Goal: Task Accomplishment & Management: Manage account settings

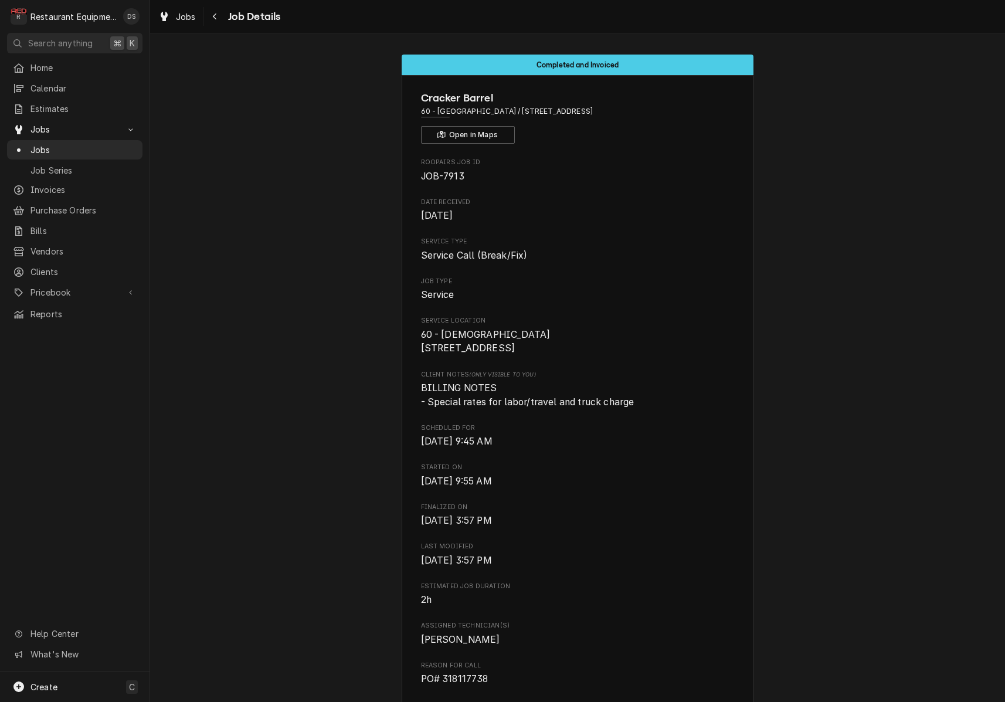
scroll to position [1440, 0]
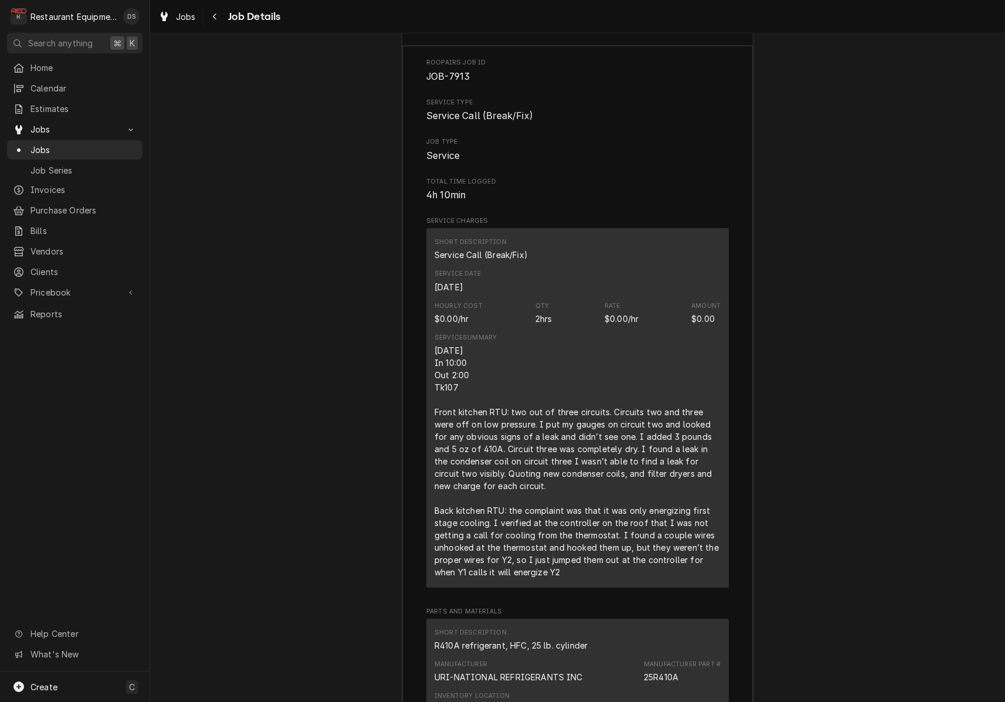
click at [215, 19] on icon "Navigate back" at bounding box center [214, 16] width 5 height 8
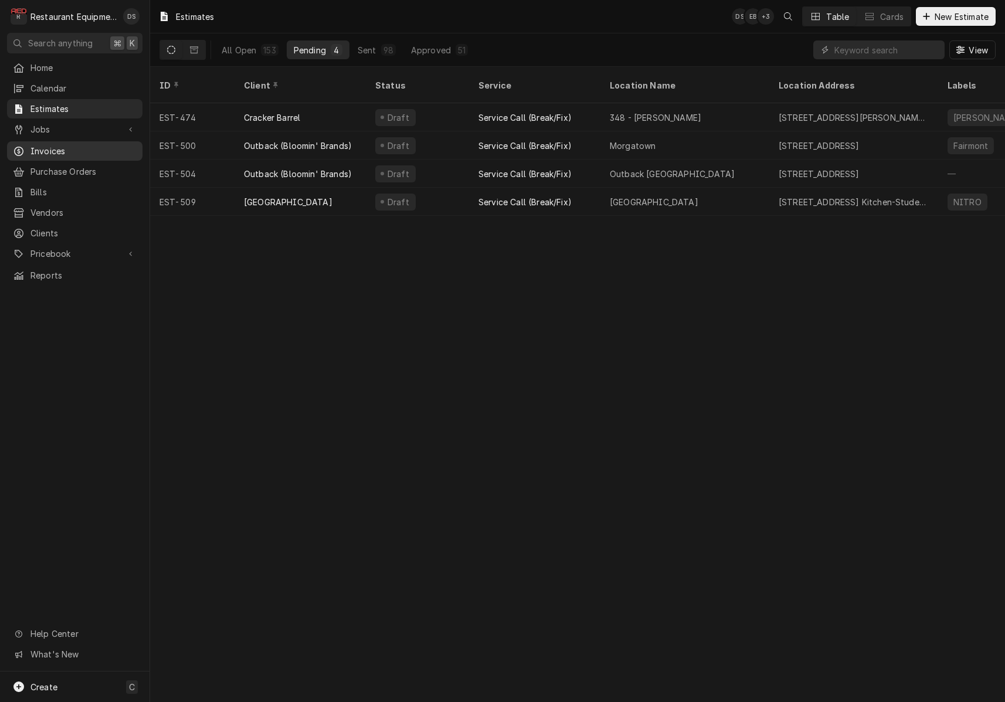
click at [54, 145] on span "Invoices" at bounding box center [83, 151] width 106 height 12
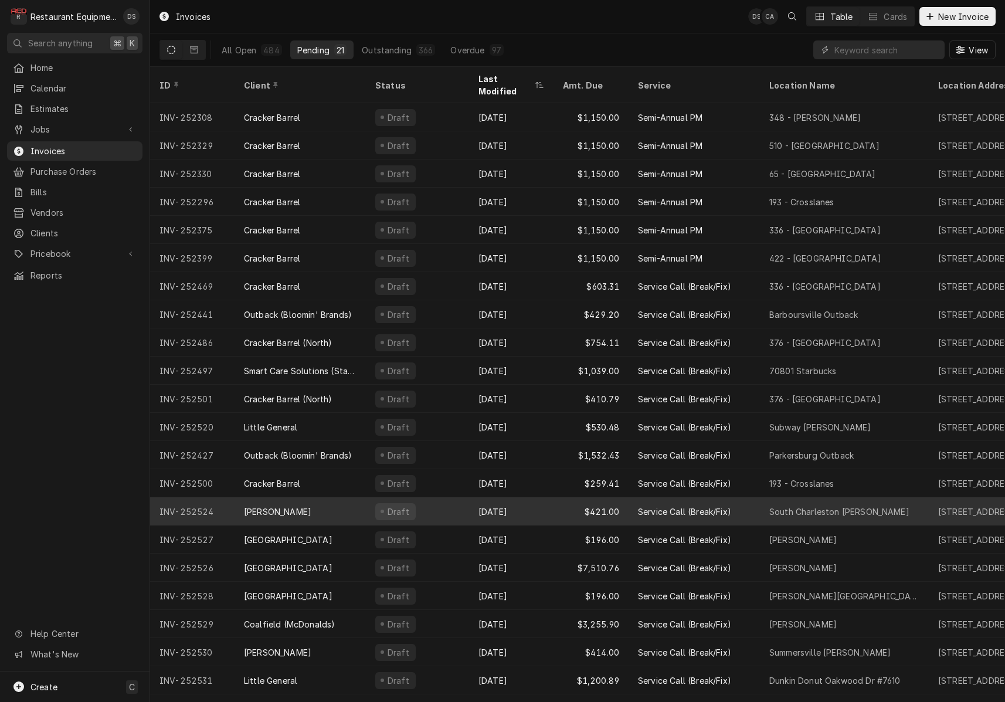
click at [338, 497] on div "[PERSON_NAME]" at bounding box center [300, 511] width 131 height 28
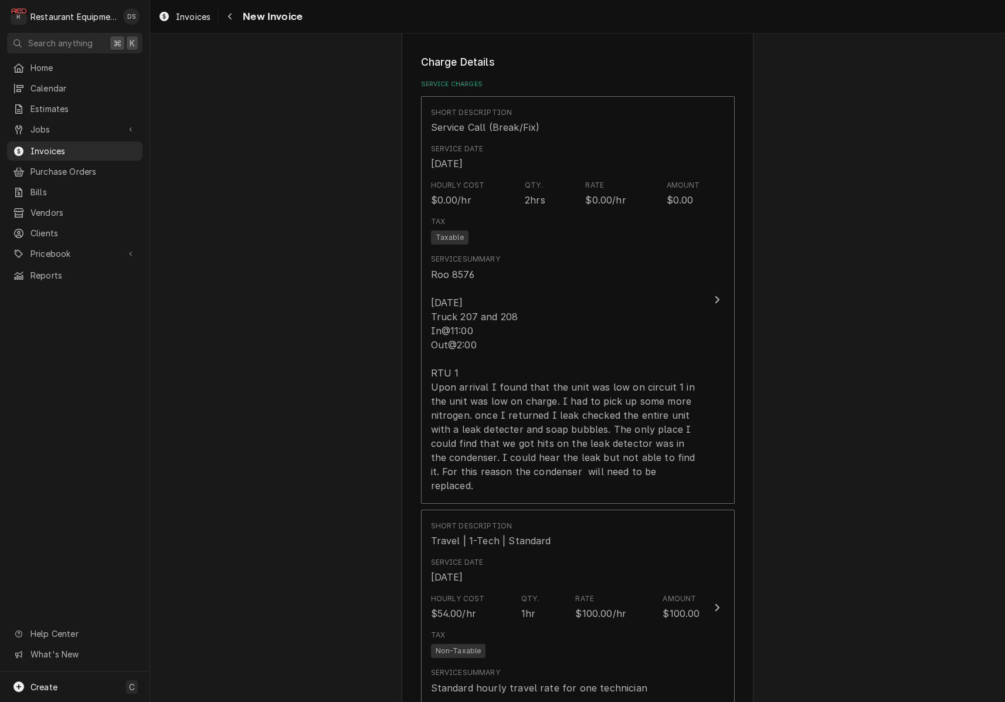
scroll to position [975, 0]
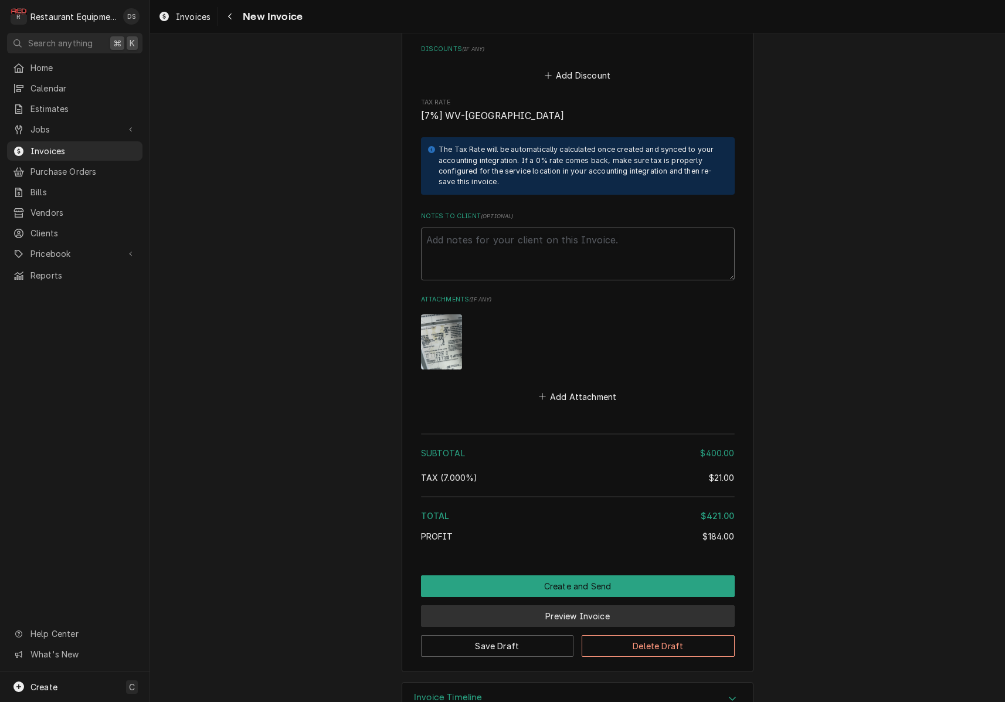
click at [599, 605] on button "Preview Invoice" at bounding box center [578, 616] width 314 height 22
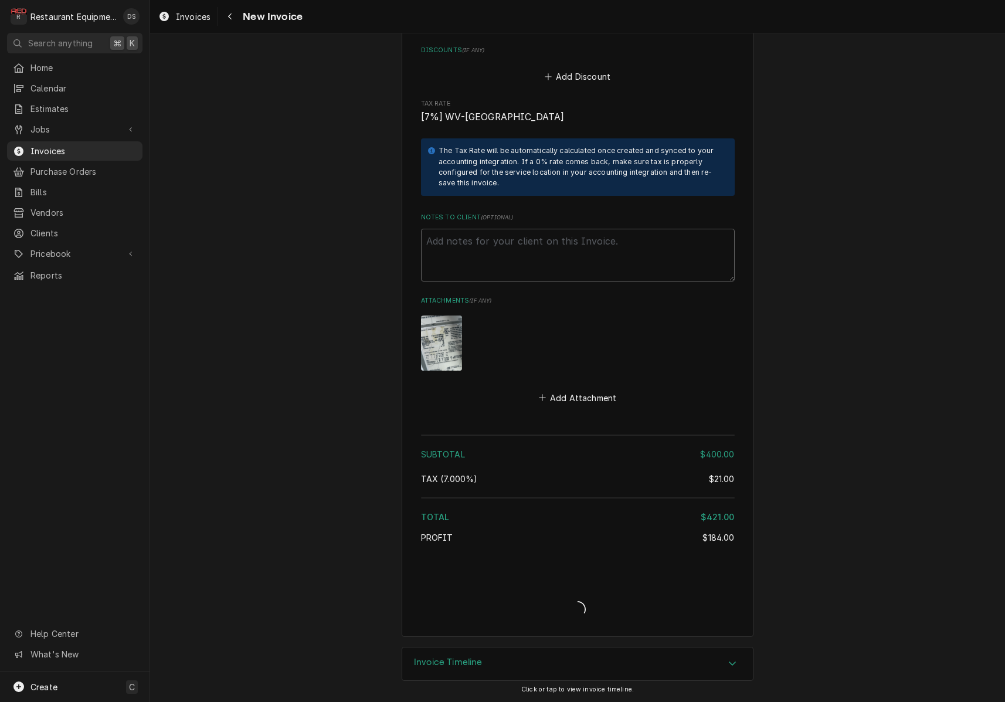
scroll to position [1949, 0]
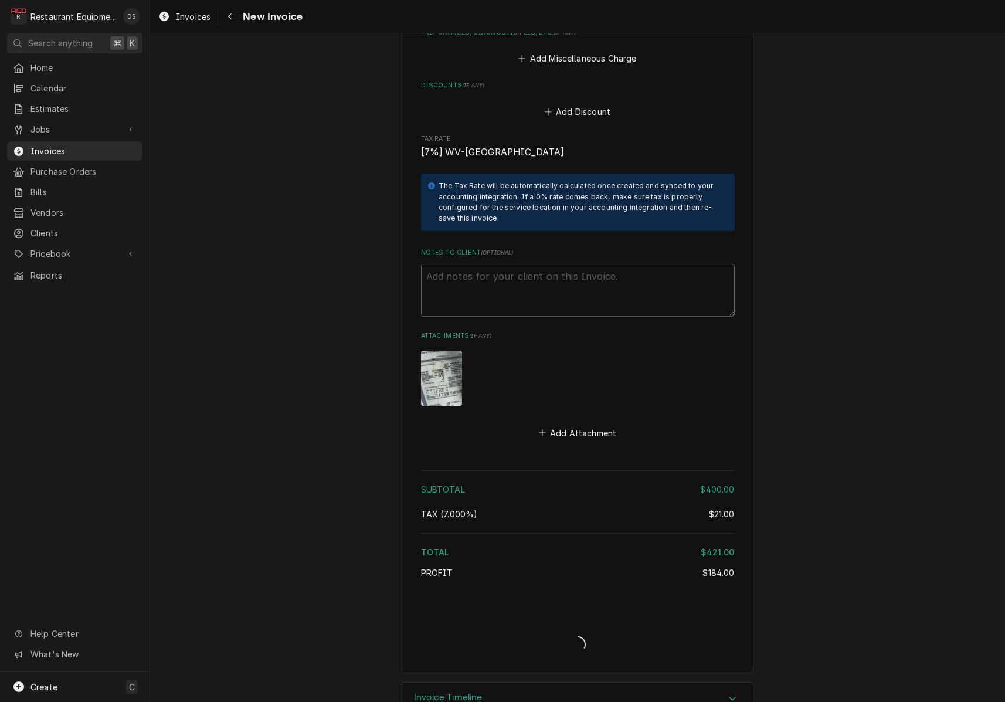
type textarea "x"
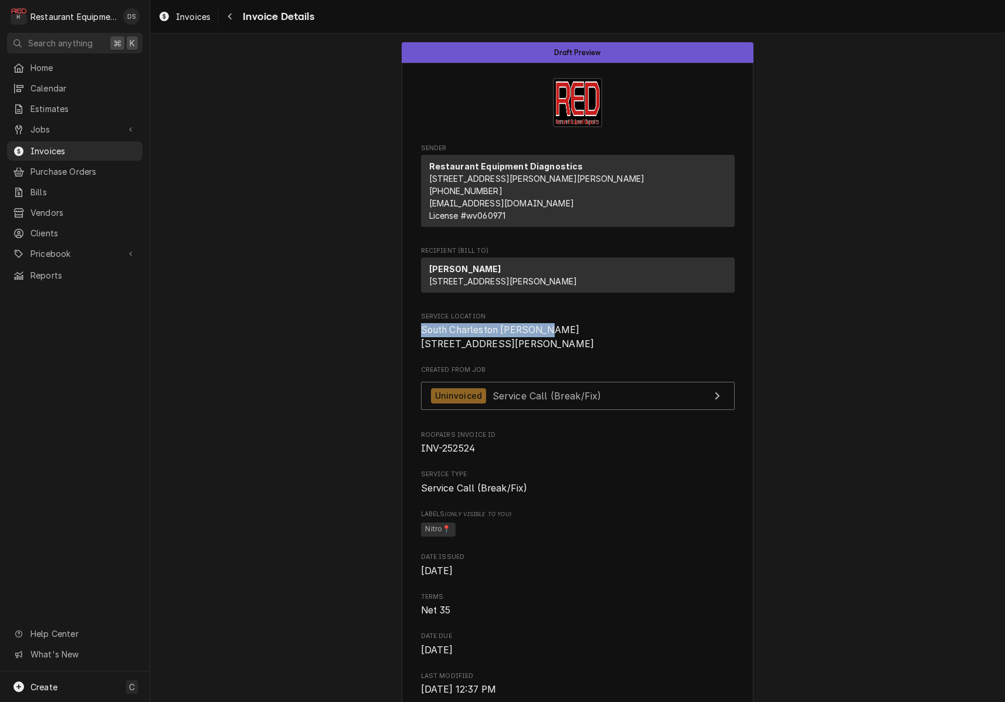
drag, startPoint x: 423, startPoint y: 351, endPoint x: 547, endPoint y: 354, distance: 124.4
click at [551, 351] on span "South Charleston Bob Evans 4001 MacCorkle Ave SW South Charleston, WV 25309" at bounding box center [578, 337] width 314 height 28
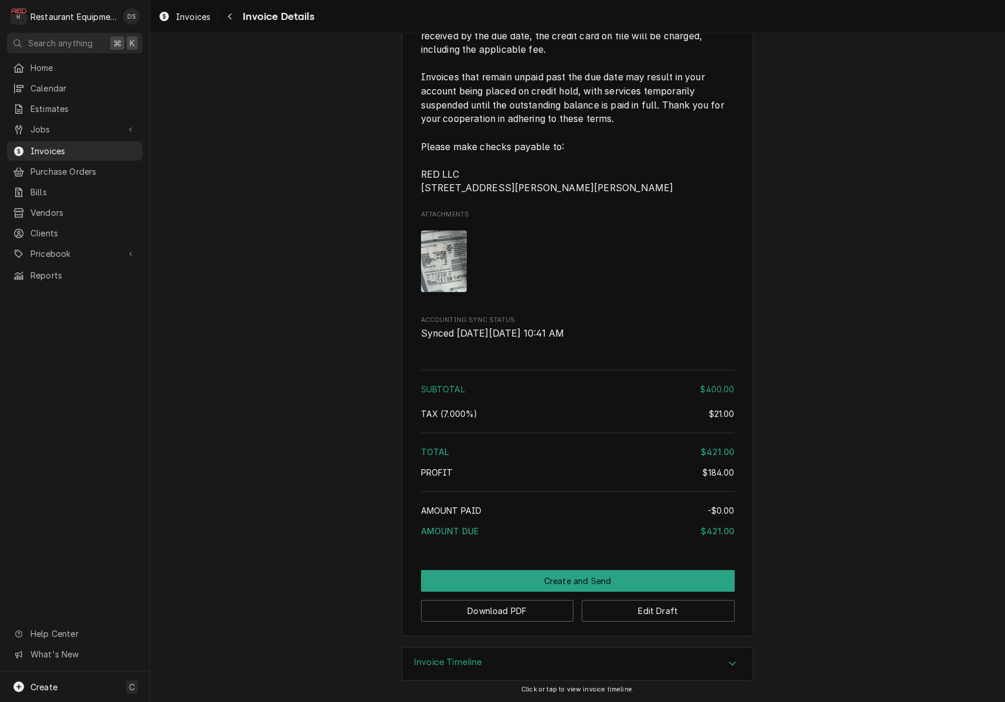
scroll to position [1656, 0]
click at [498, 614] on button "Download PDF" at bounding box center [497, 611] width 153 height 22
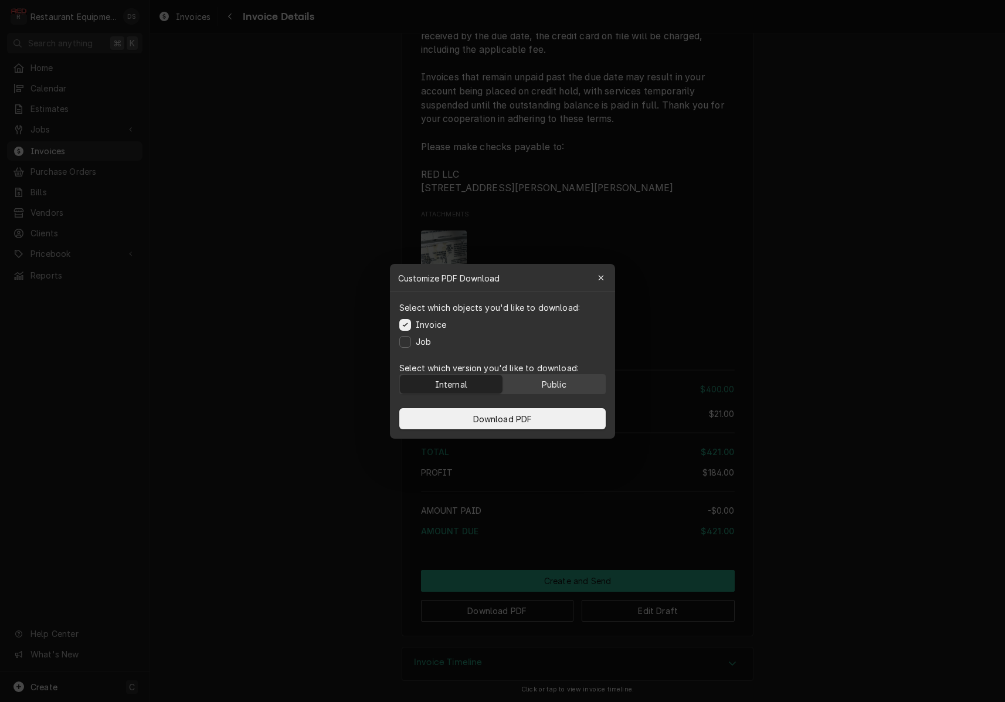
drag, startPoint x: 562, startPoint y: 385, endPoint x: 562, endPoint y: 392, distance: 6.5
click at [562, 385] on div "Public" at bounding box center [554, 384] width 25 height 12
click at [551, 416] on button "Download PDF" at bounding box center [502, 418] width 206 height 21
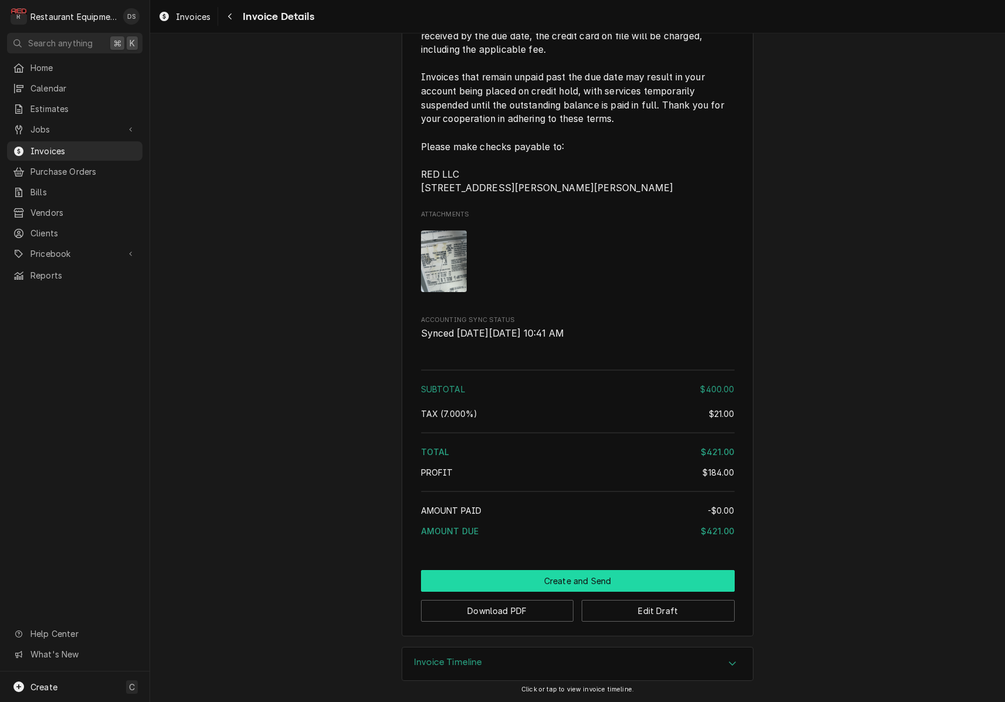
click at [572, 578] on button "Create and Send" at bounding box center [578, 581] width 314 height 22
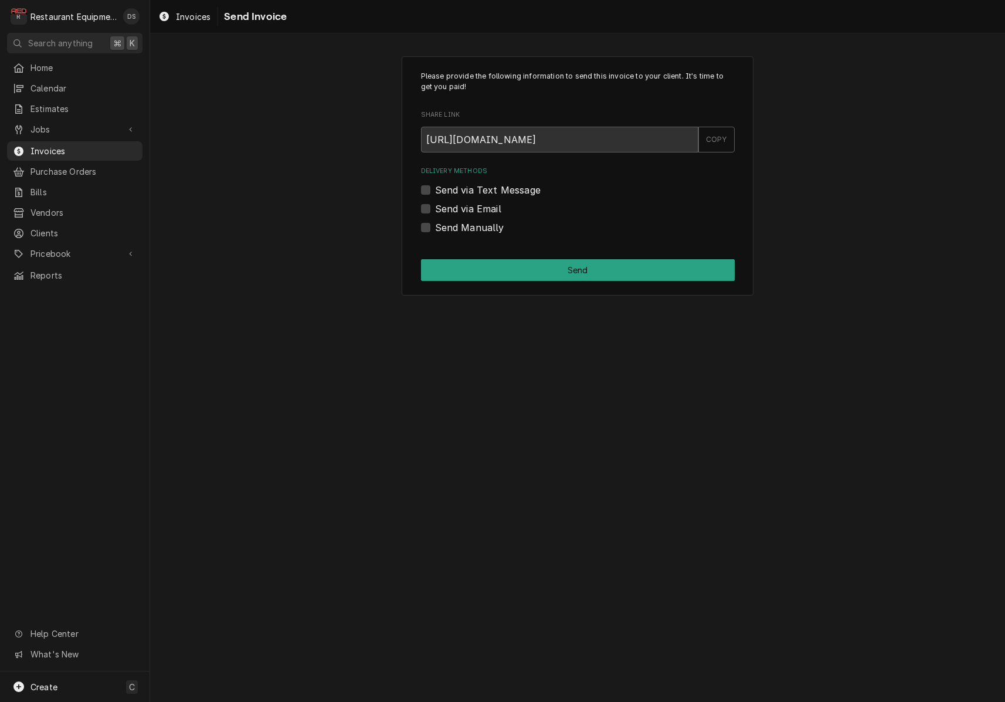
click at [435, 227] on label "Send Manually" at bounding box center [469, 228] width 69 height 14
click at [435, 227] on input "Send Manually" at bounding box center [592, 234] width 314 height 26
checkbox input "true"
click at [513, 263] on button "Send" at bounding box center [578, 270] width 314 height 22
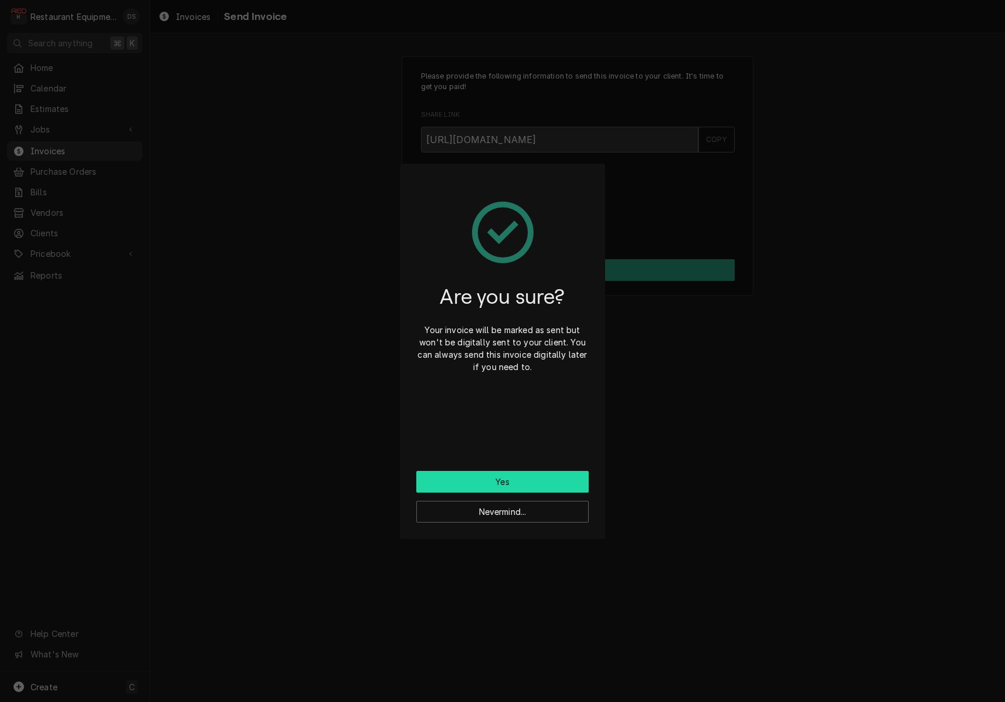
click at [540, 477] on button "Yes" at bounding box center [502, 482] width 172 height 22
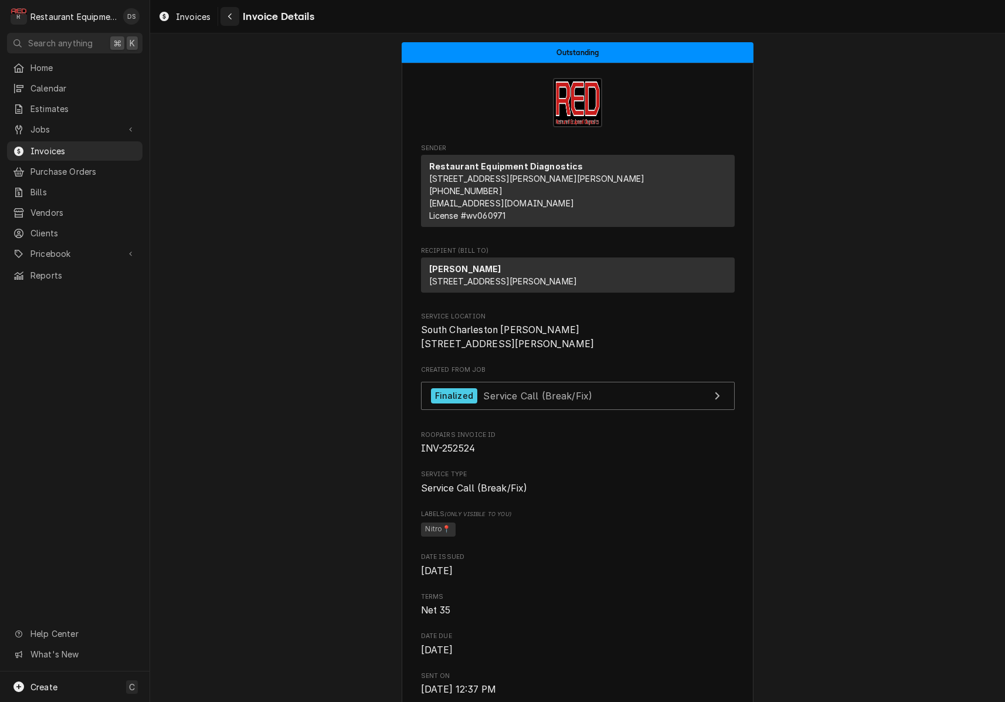
click at [229, 13] on icon "Navigate back" at bounding box center [230, 16] width 5 height 8
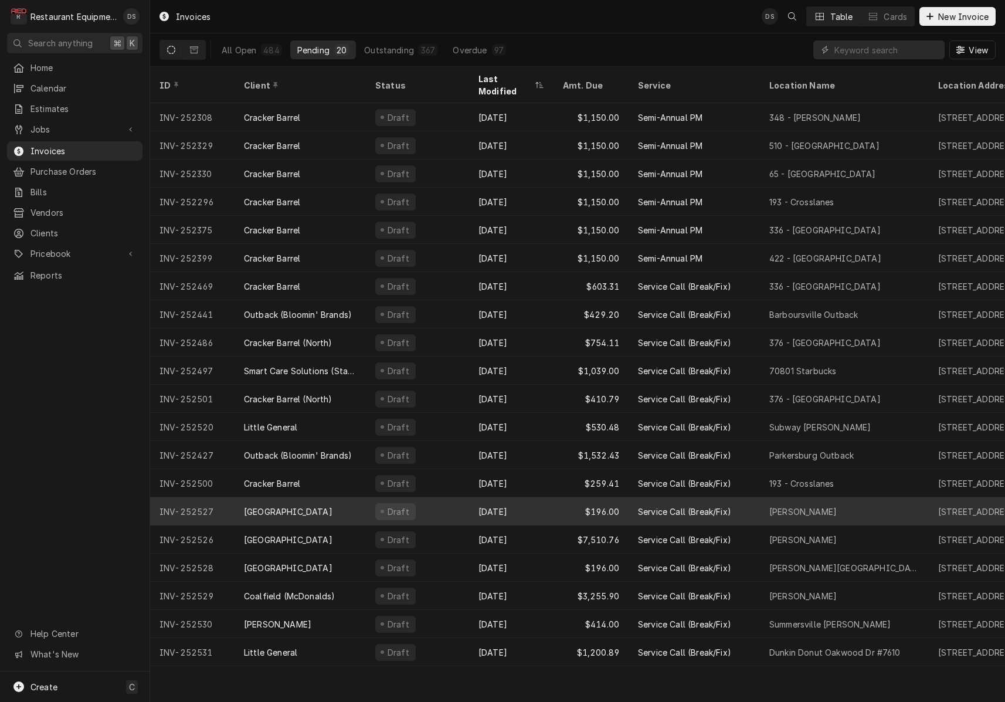
click at [333, 506] on div "[GEOGRAPHIC_DATA]" at bounding box center [288, 512] width 89 height 12
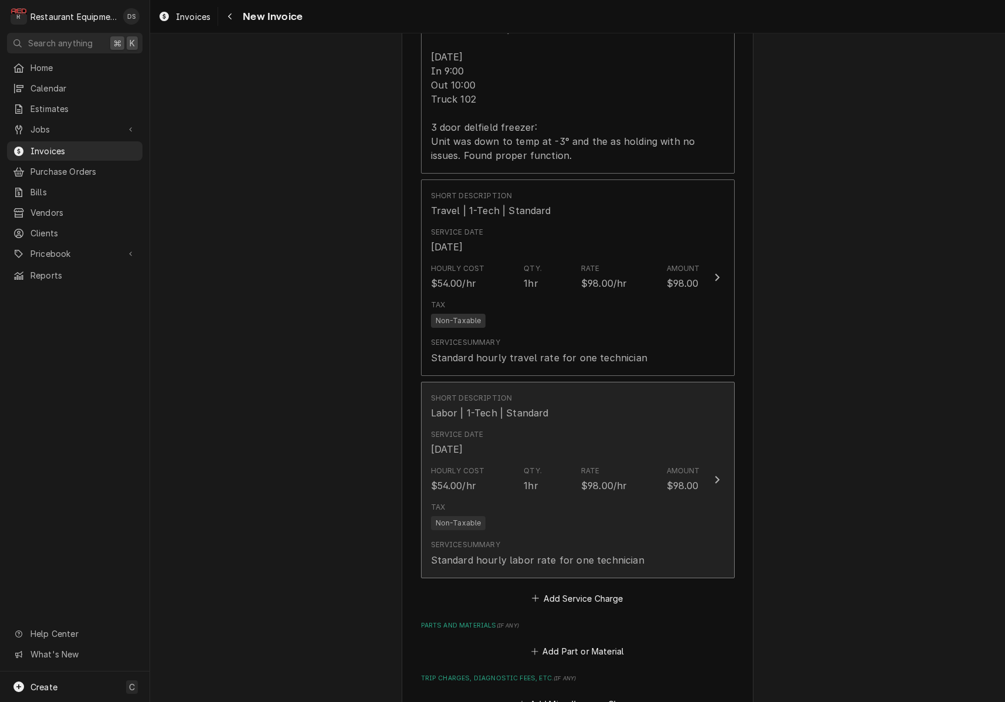
scroll to position [1329, 0]
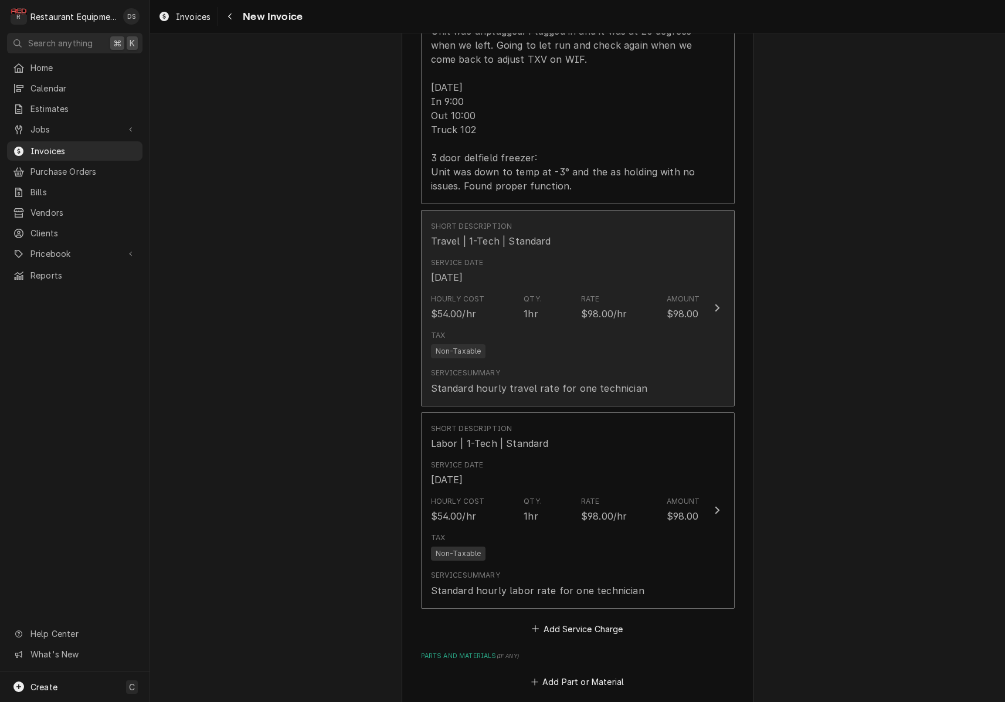
click at [578, 253] on div "Service Date [DATE]" at bounding box center [565, 271] width 269 height 36
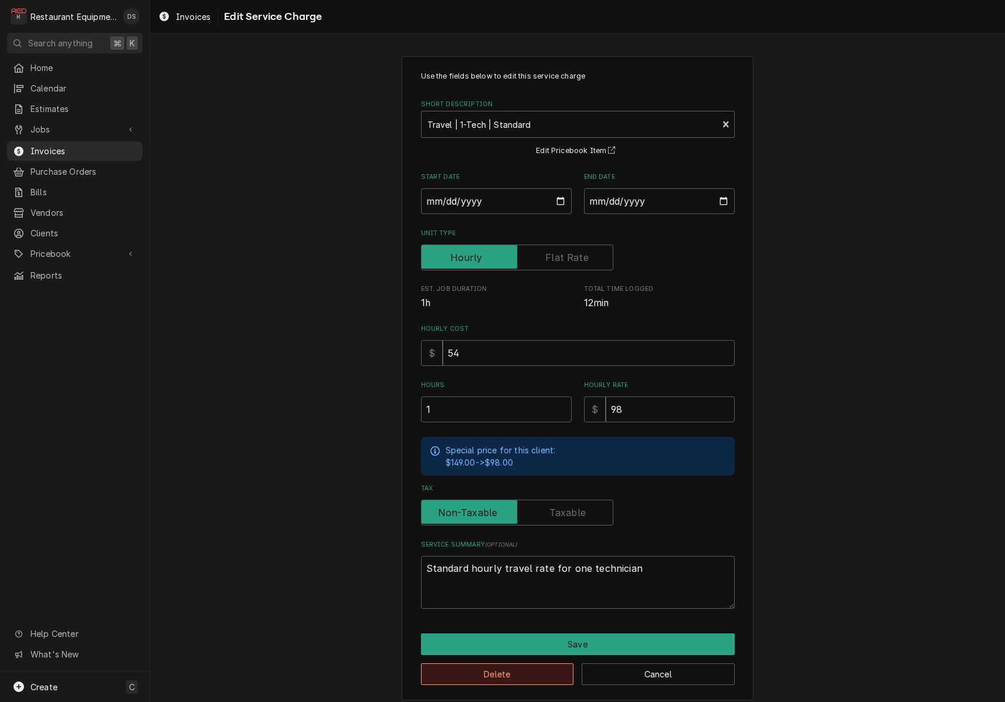
click at [520, 665] on button "Delete" at bounding box center [497, 674] width 153 height 22
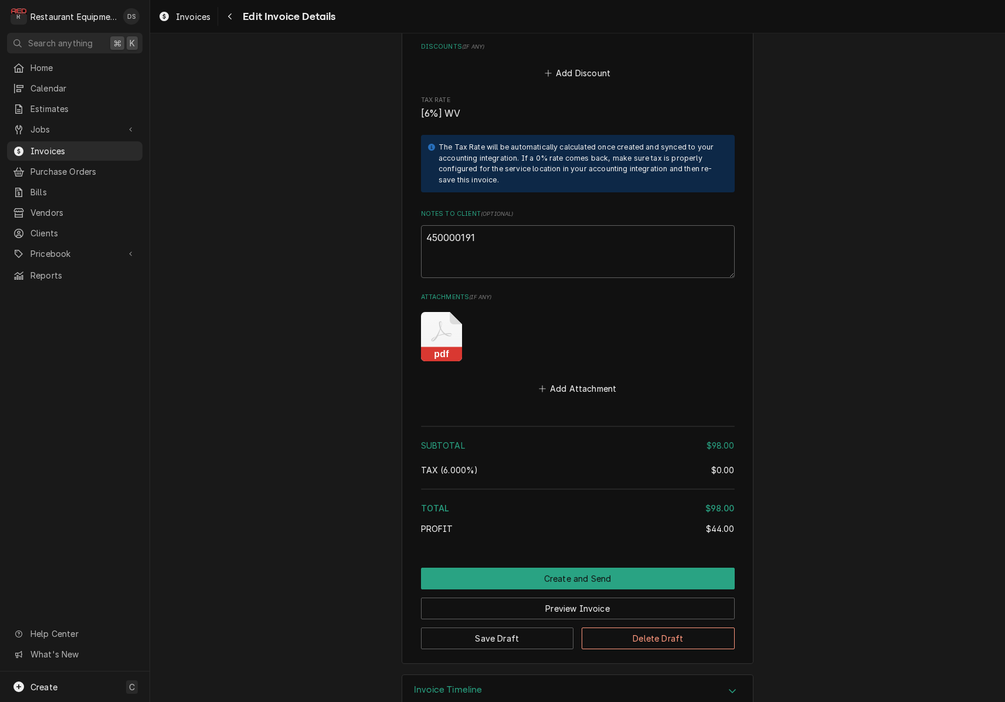
scroll to position [1846, 0]
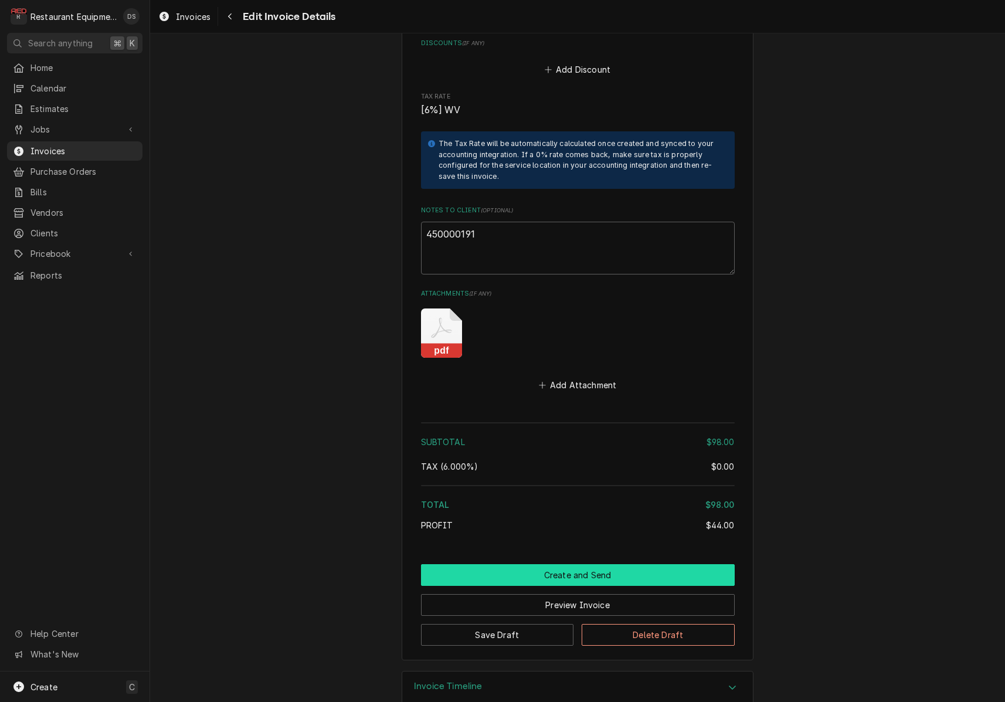
click at [561, 564] on button "Create and Send" at bounding box center [578, 575] width 314 height 22
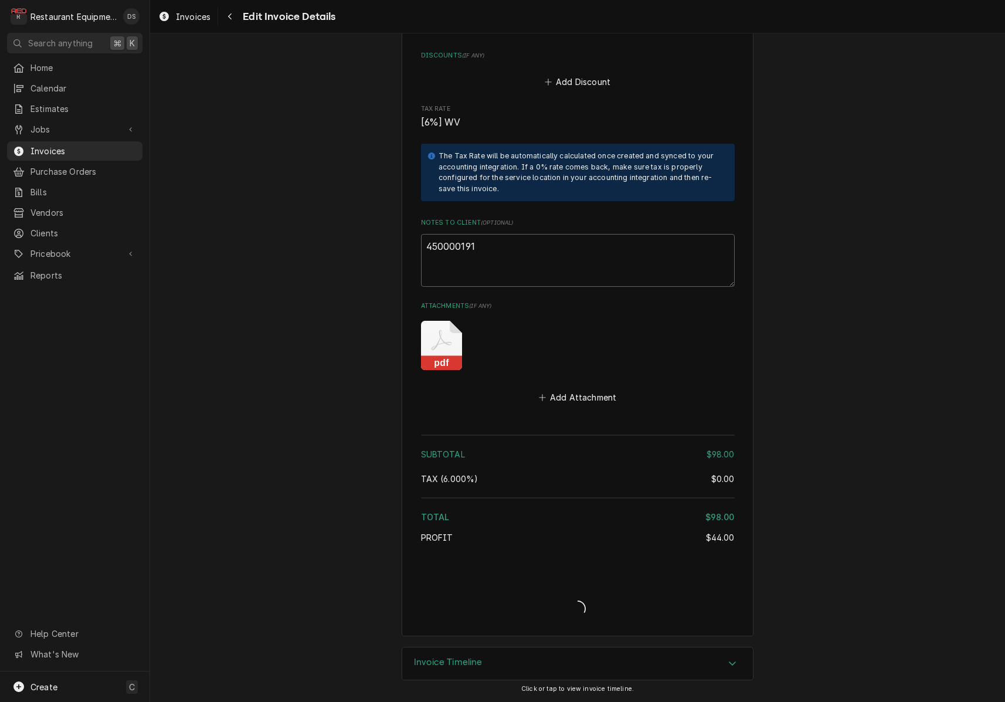
scroll to position [1812, 0]
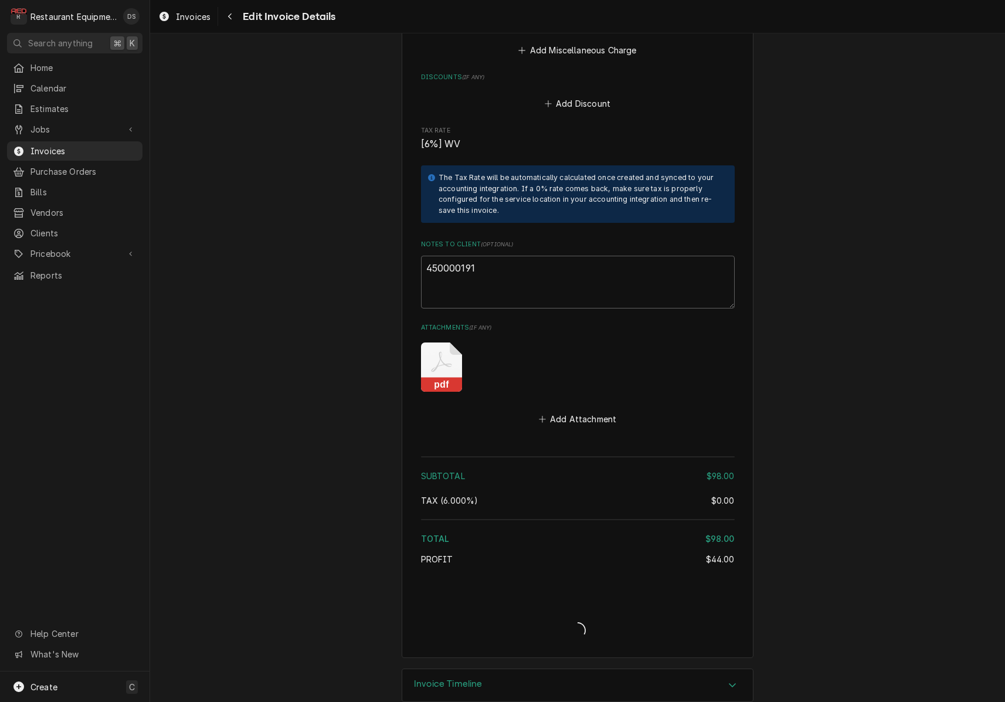
type textarea "x"
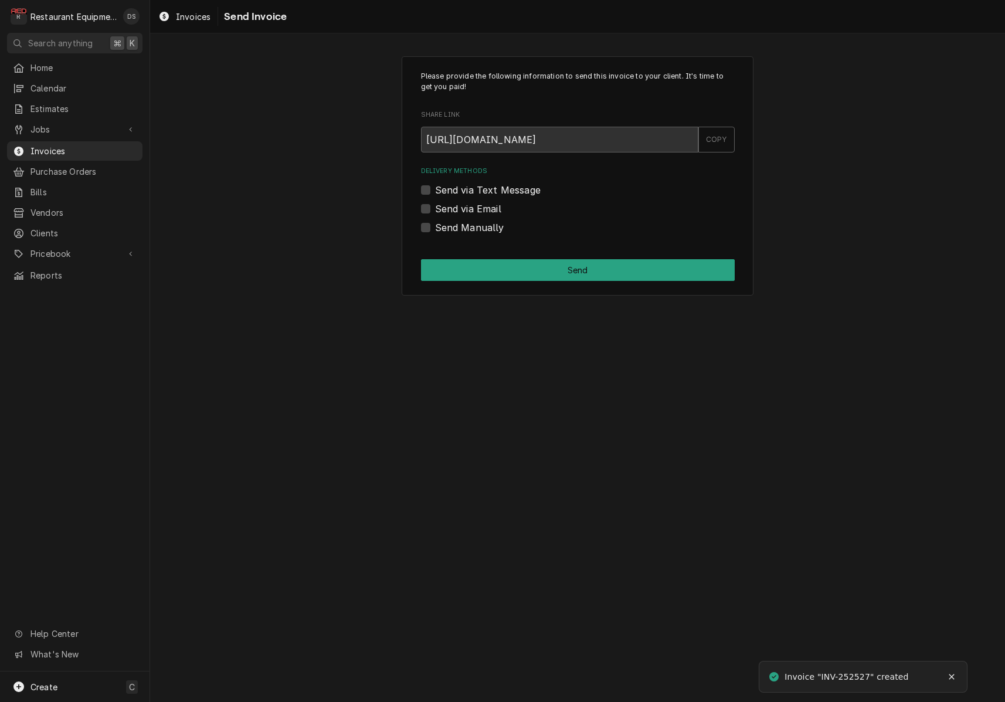
click at [435, 208] on label "Send via Email" at bounding box center [468, 209] width 66 height 14
click at [435, 208] on input "Send via Email" at bounding box center [592, 215] width 314 height 26
checkbox input "true"
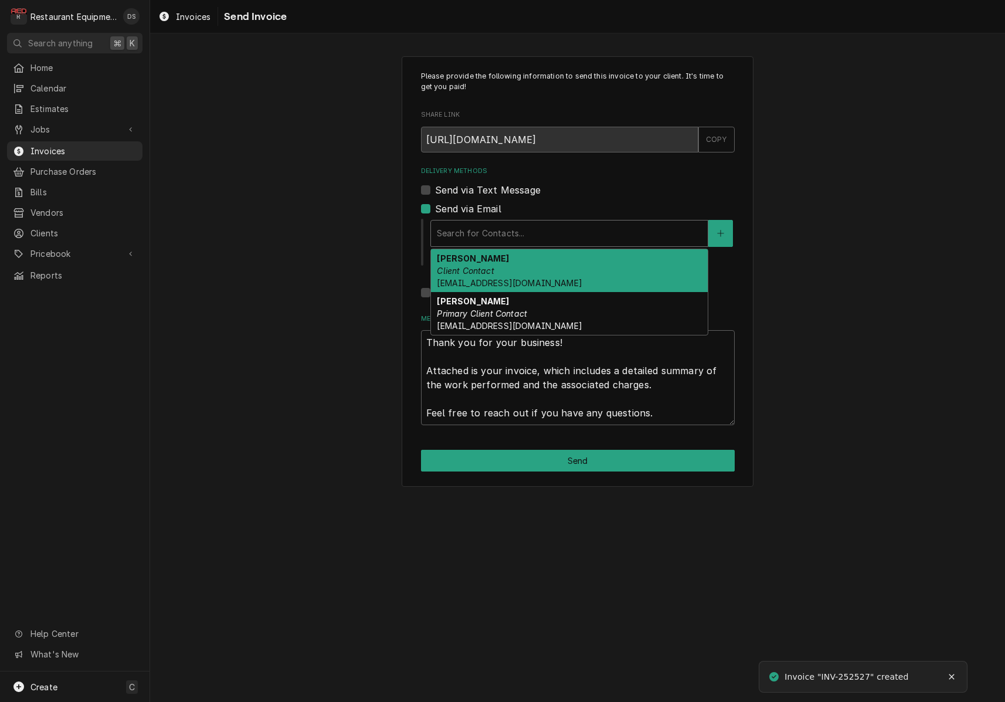
click at [519, 228] on div "Search for Contacts..." at bounding box center [569, 233] width 265 height 12
click at [515, 274] on div "[PERSON_NAME] Client Contact [EMAIL_ADDRESS][DOMAIN_NAME]" at bounding box center [569, 270] width 277 height 43
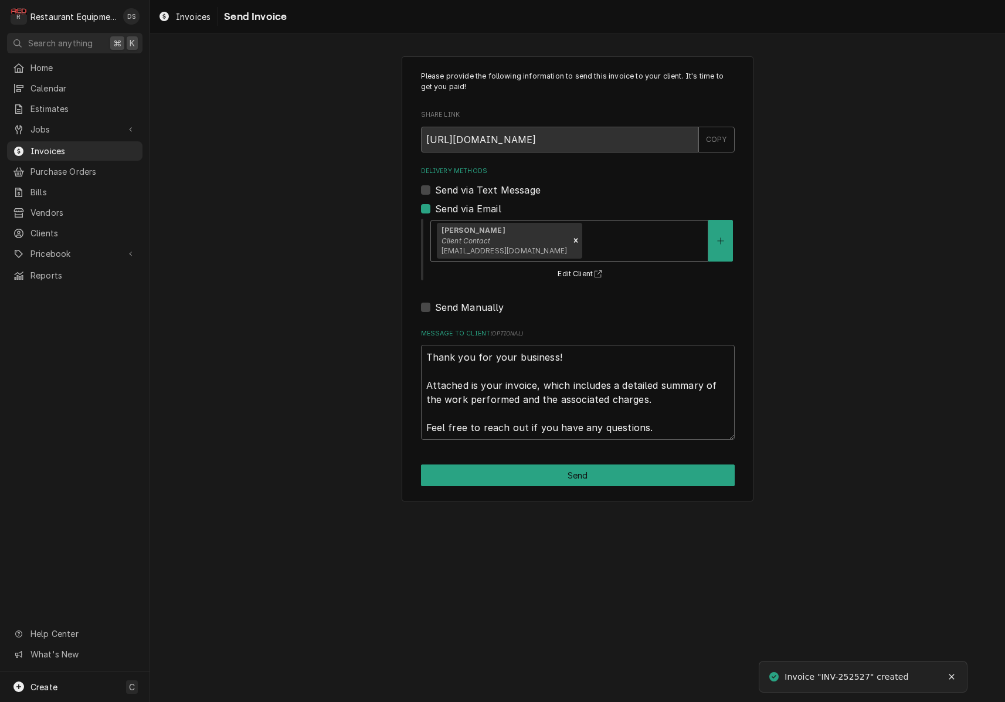
click at [585, 247] on div "Delivery Methods" at bounding box center [643, 240] width 117 height 21
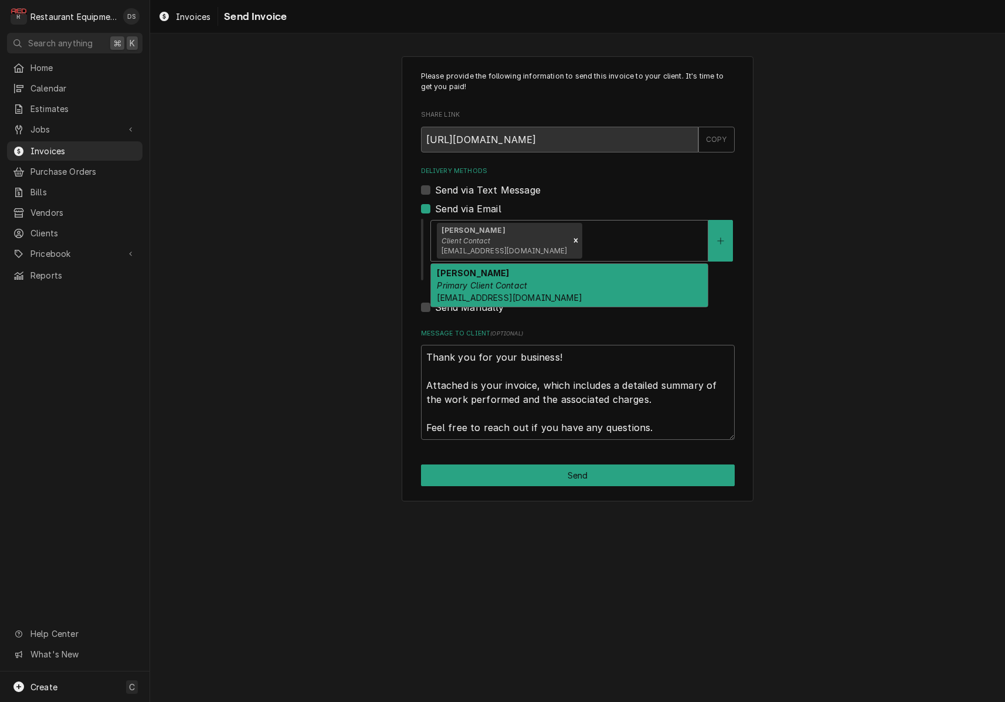
click at [574, 279] on div "Malati Reeve Primary Client Contact mreeve@k12.wv.us" at bounding box center [569, 285] width 277 height 43
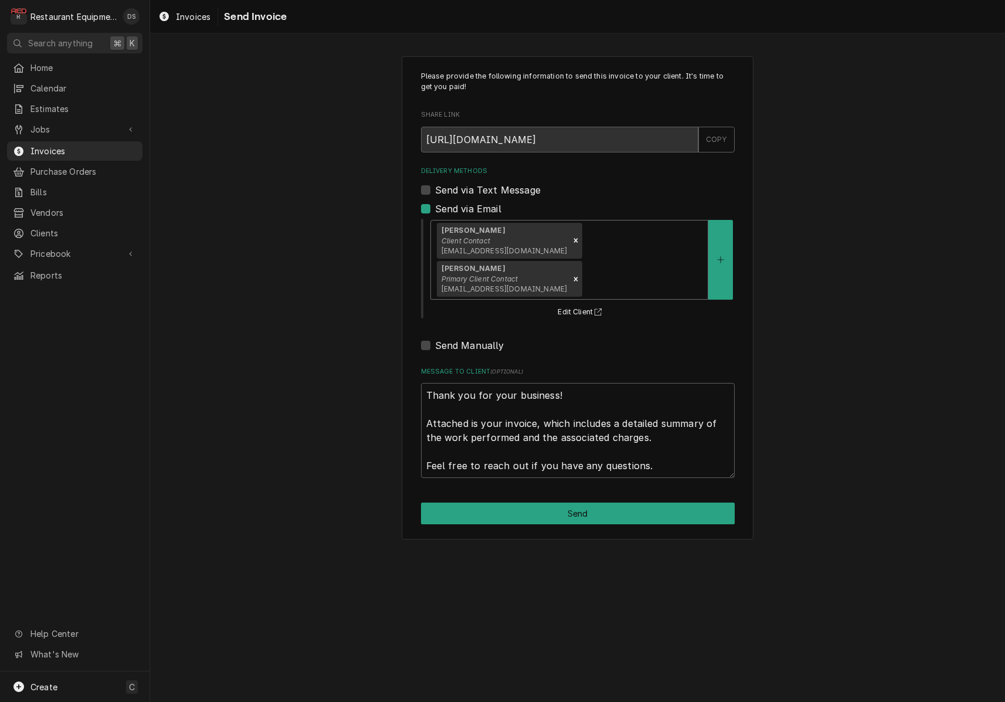
click at [598, 503] on button "Send" at bounding box center [578, 514] width 314 height 22
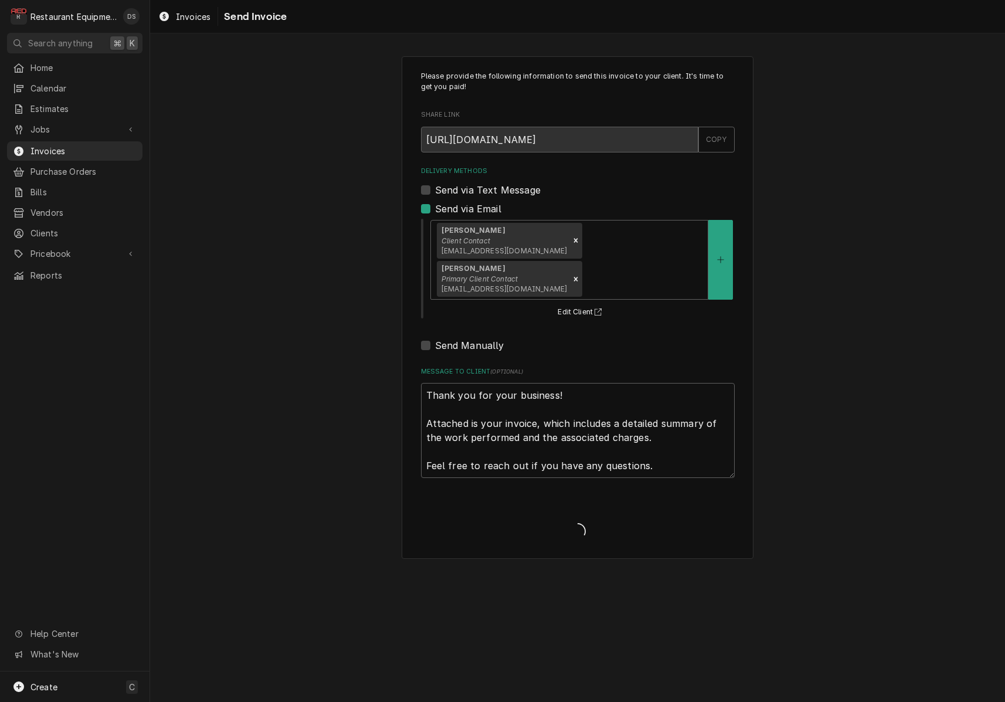
type textarea "x"
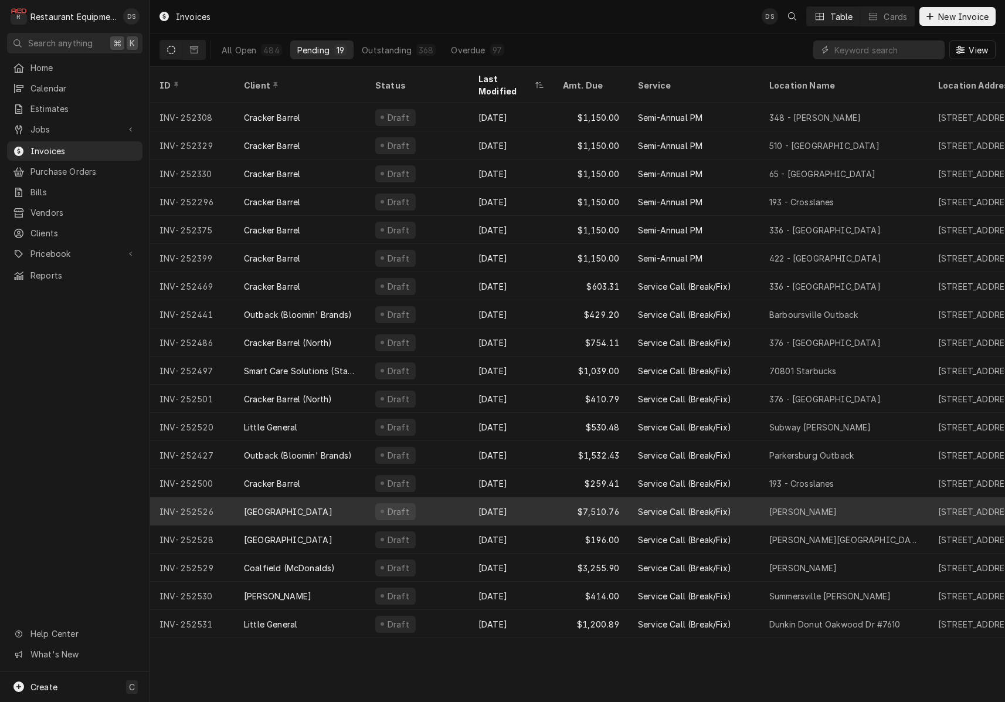
click at [348, 502] on div "[GEOGRAPHIC_DATA]" at bounding box center [300, 511] width 131 height 28
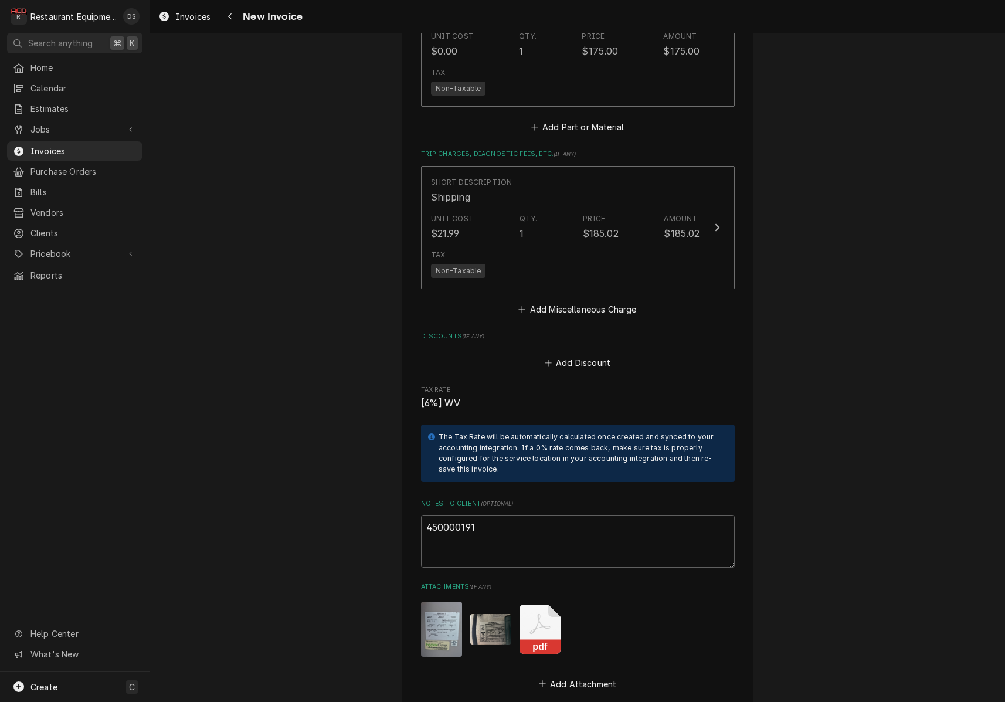
scroll to position [3602, 0]
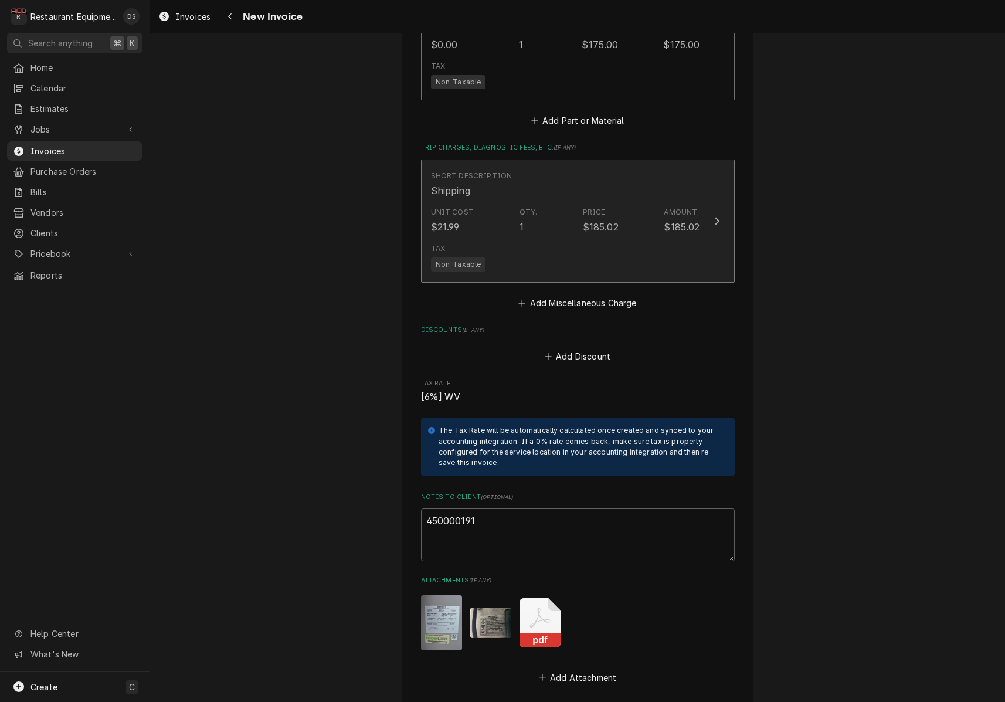
click at [574, 252] on div "Tax Non-Taxable" at bounding box center [565, 258] width 269 height 38
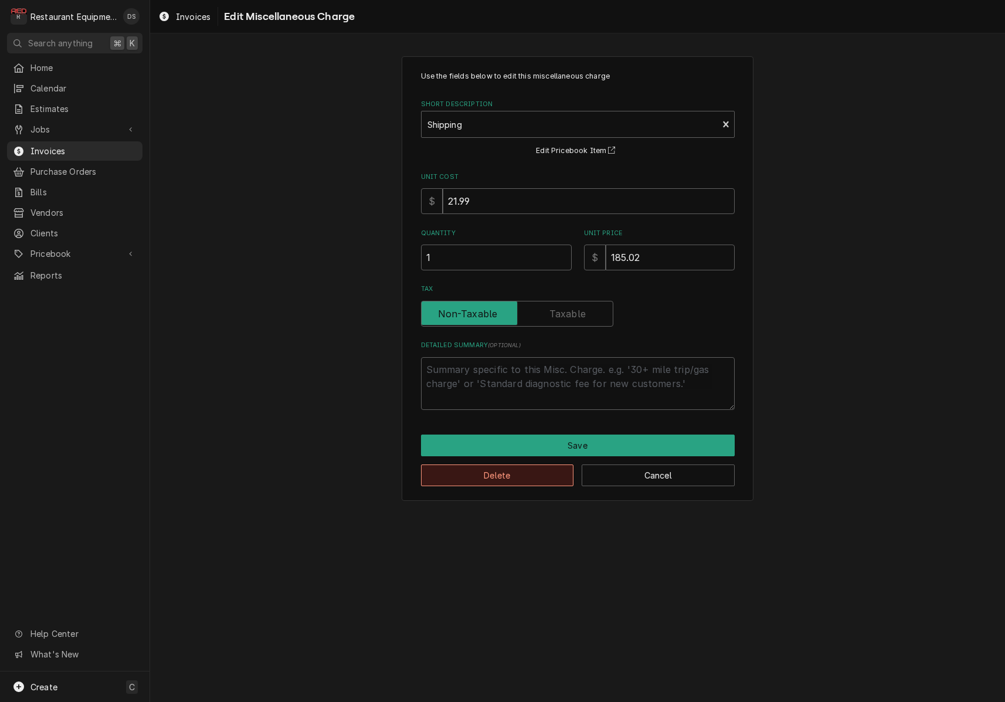
click at [513, 479] on button "Delete" at bounding box center [497, 475] width 153 height 22
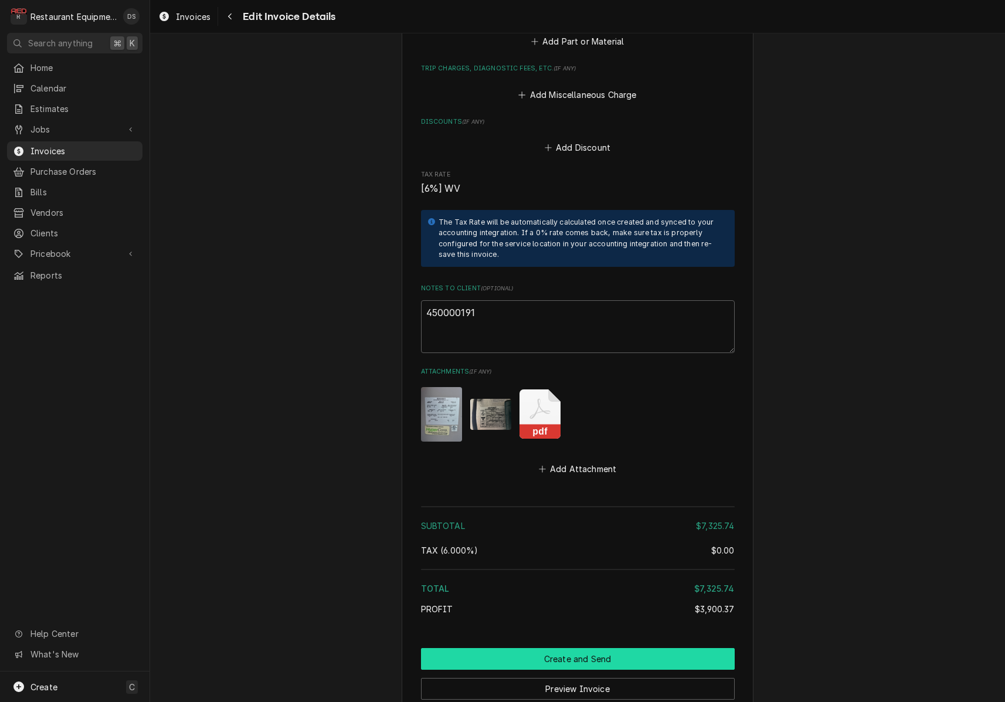
scroll to position [3681, 0]
click at [576, 649] on button "Create and Send" at bounding box center [578, 660] width 314 height 22
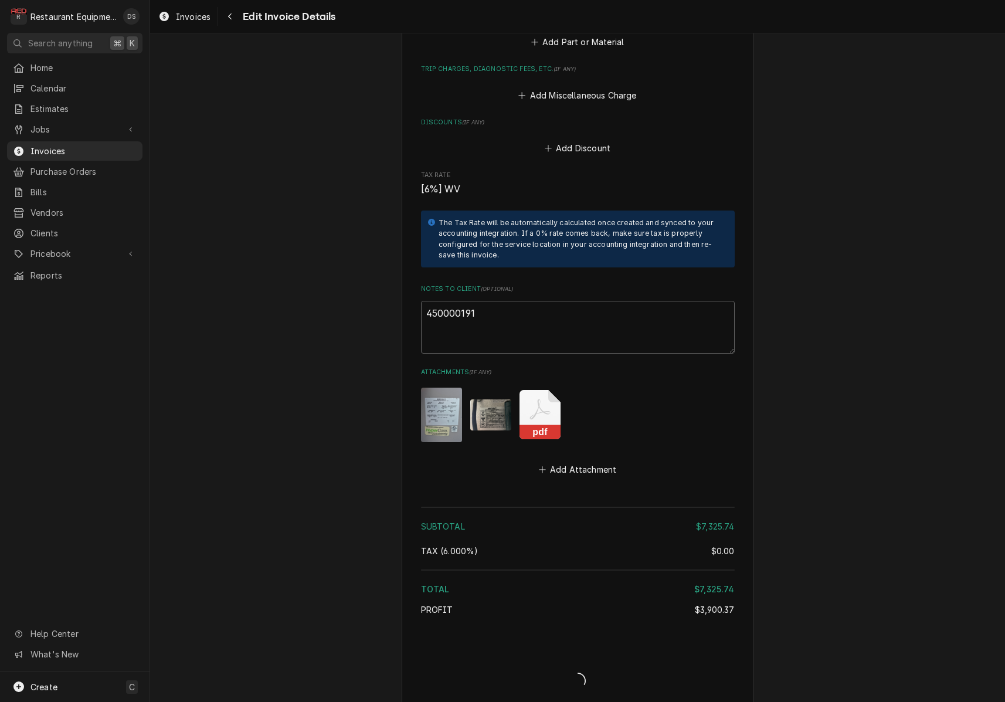
type textarea "x"
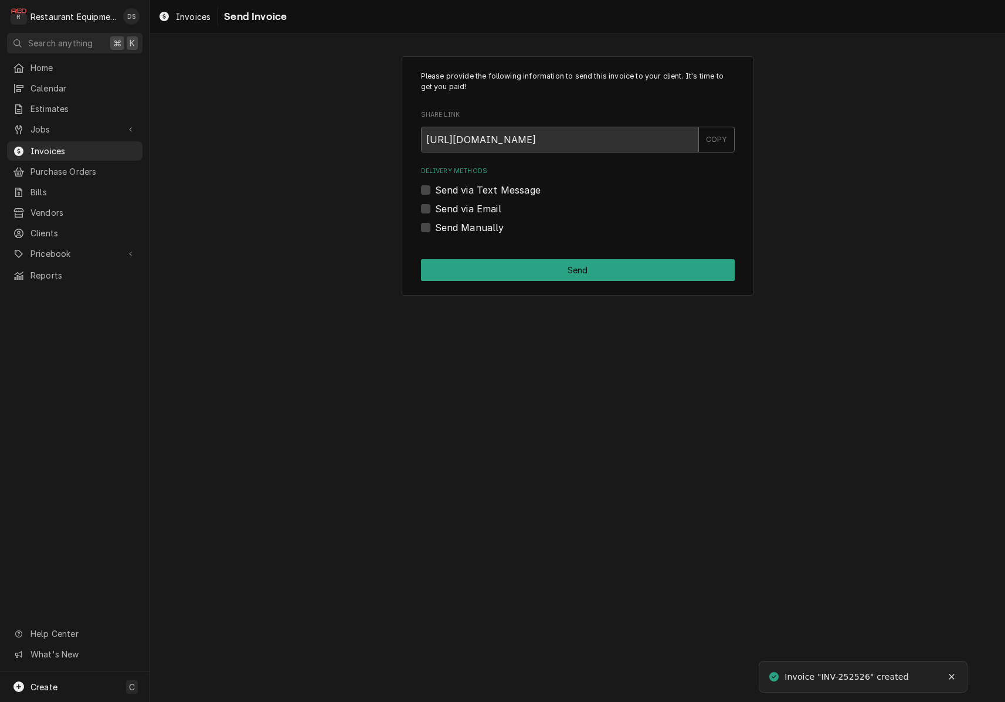
click at [435, 210] on label "Send via Email" at bounding box center [468, 209] width 66 height 14
click at [435, 210] on input "Send via Email" at bounding box center [592, 215] width 314 height 26
checkbox input "true"
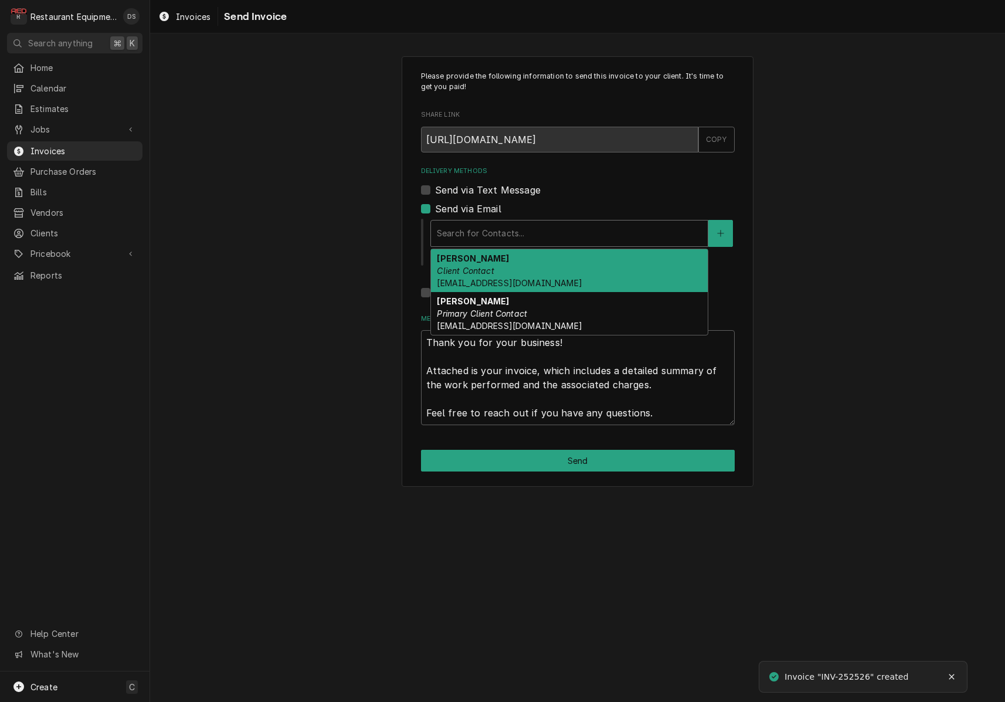
click at [521, 230] on div "Search for Contacts..." at bounding box center [569, 233] width 265 height 12
drag, startPoint x: 521, startPoint y: 268, endPoint x: 546, endPoint y: 259, distance: 26.2
click at [521, 268] on div "Darlene McNeal Client Contact smcneel@k12.wv.us" at bounding box center [569, 270] width 277 height 43
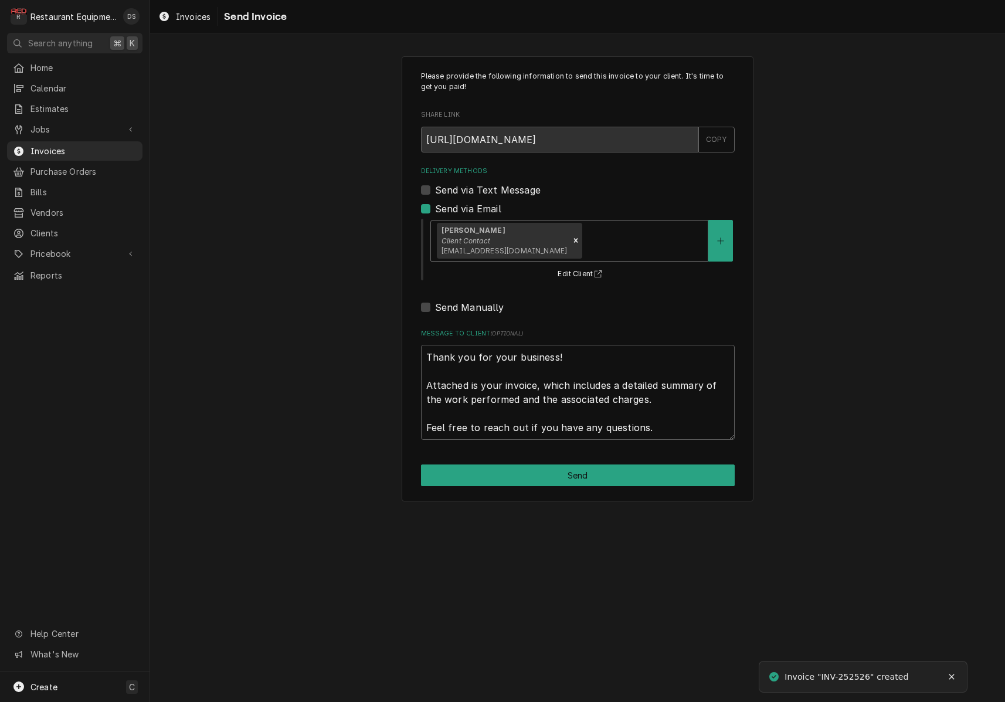
click at [585, 240] on div "Delivery Methods" at bounding box center [643, 240] width 117 height 21
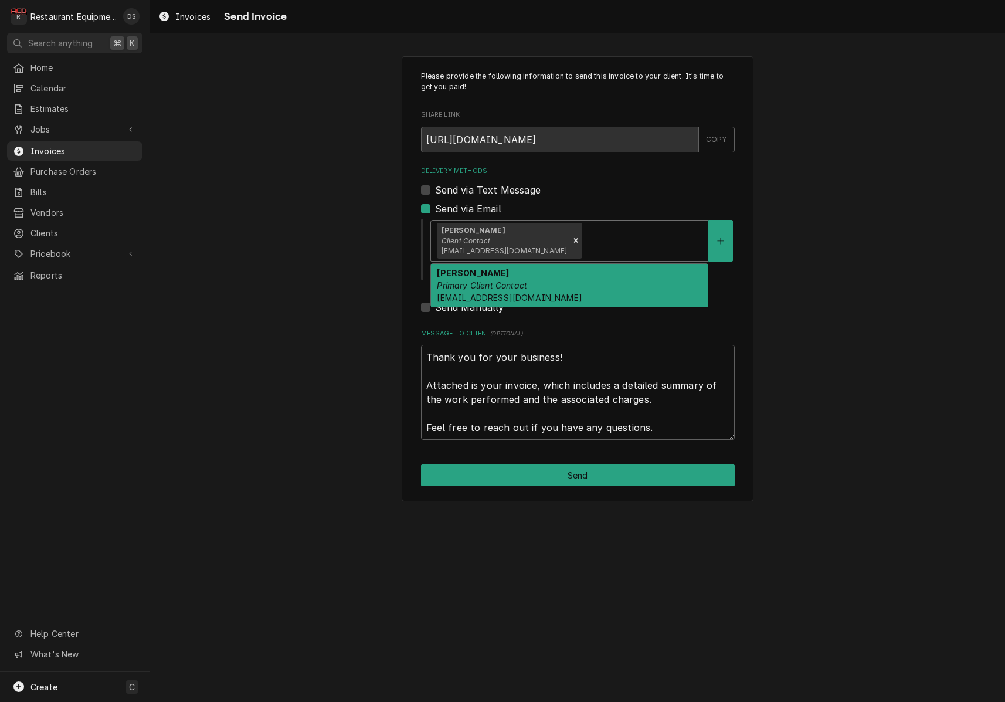
click at [562, 287] on div "Malati Reeve Primary Client Contact mreeve@k12.wv.us" at bounding box center [569, 285] width 277 height 43
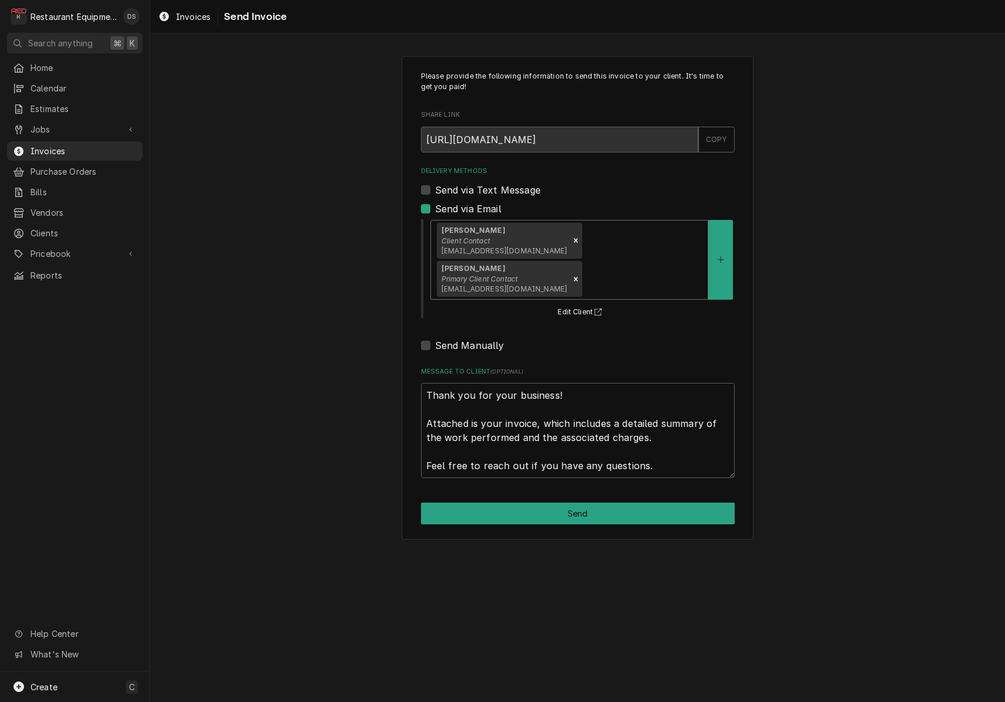
drag, startPoint x: 613, startPoint y: 466, endPoint x: 623, endPoint y: 467, distance: 10.0
click at [613, 503] on button "Send" at bounding box center [578, 514] width 314 height 22
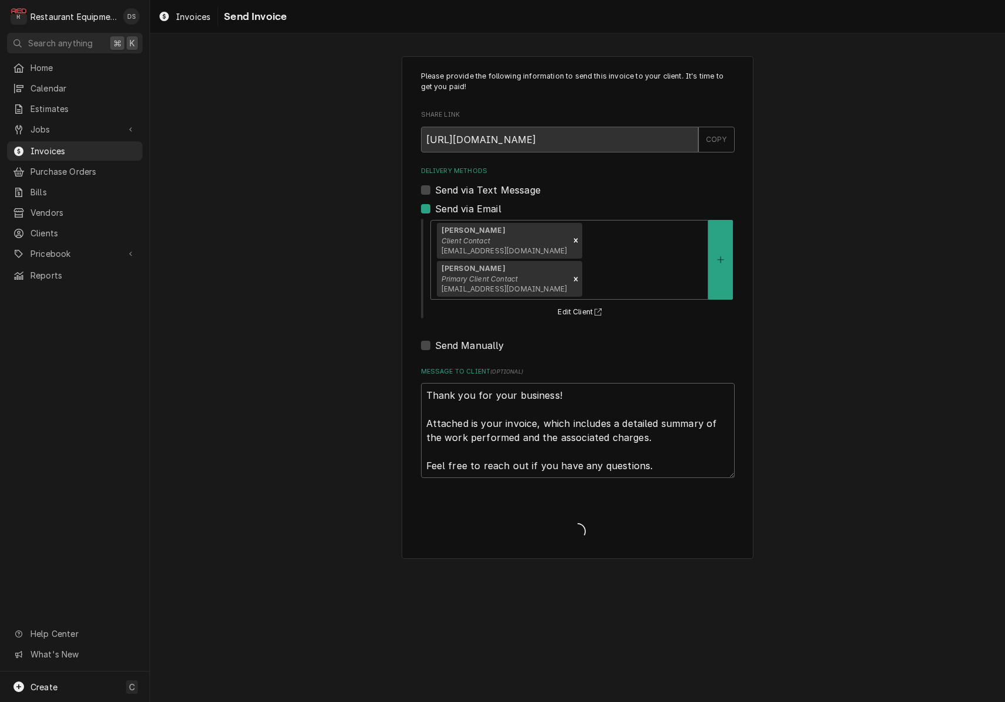
type textarea "x"
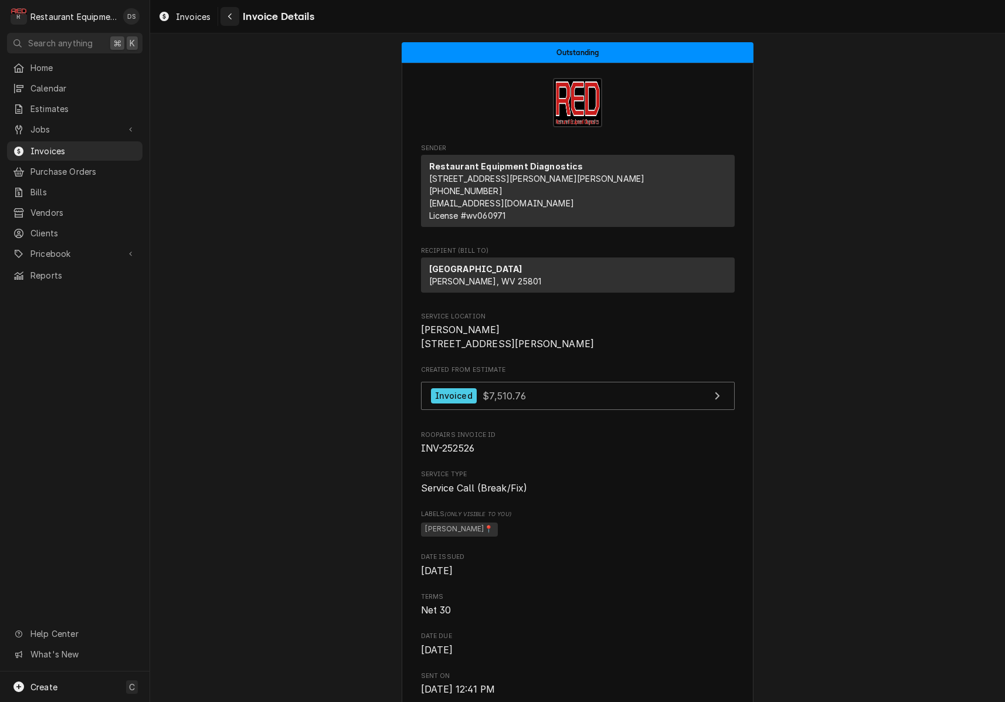
click at [233, 22] on div "Navigate back" at bounding box center [230, 17] width 12 height 12
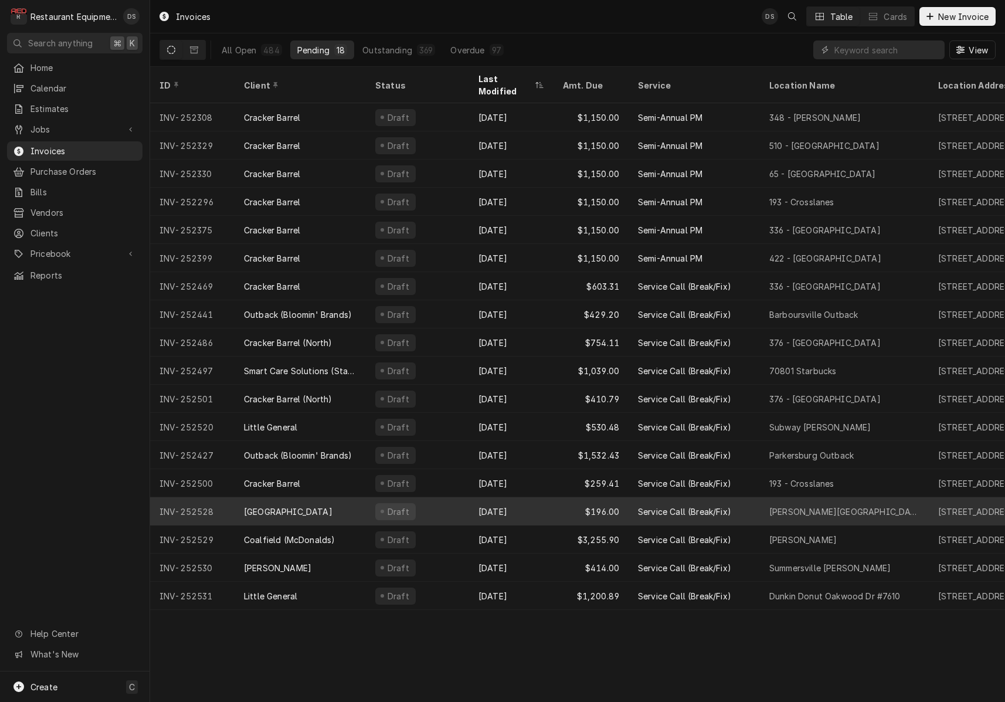
click at [453, 497] on div "Draft" at bounding box center [417, 511] width 103 height 28
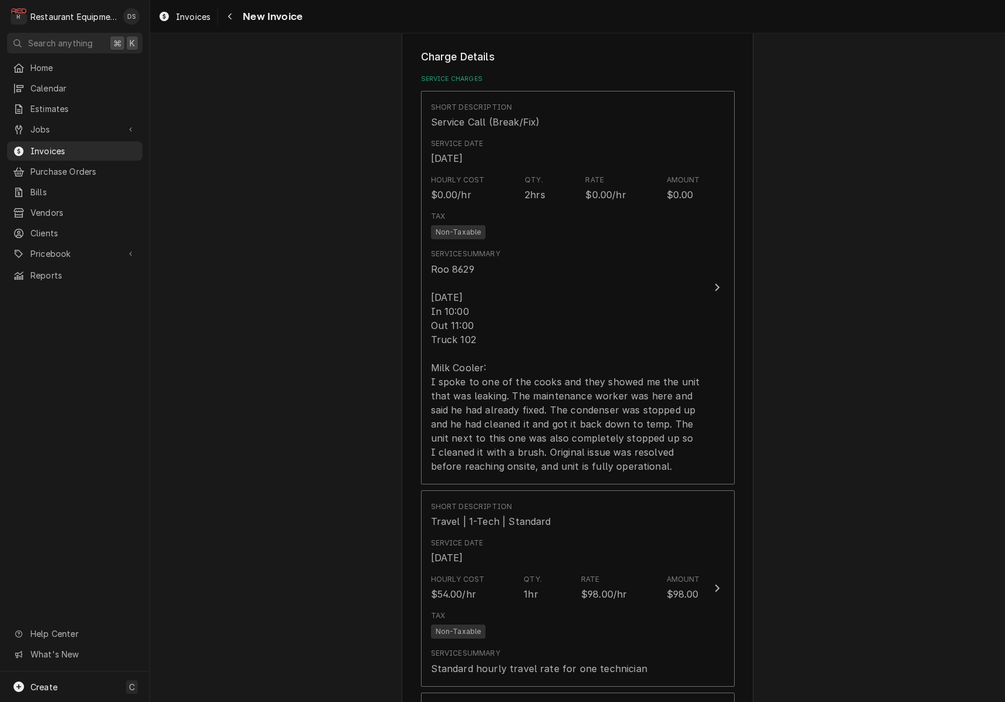
scroll to position [995, 0]
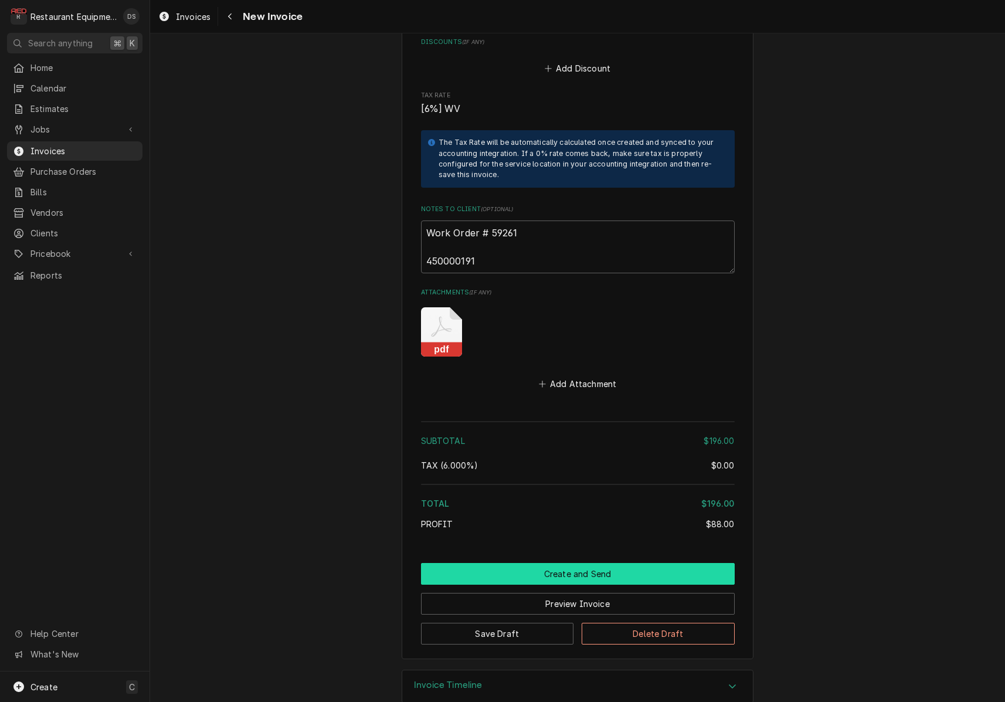
click at [568, 563] on button "Create and Send" at bounding box center [578, 574] width 314 height 22
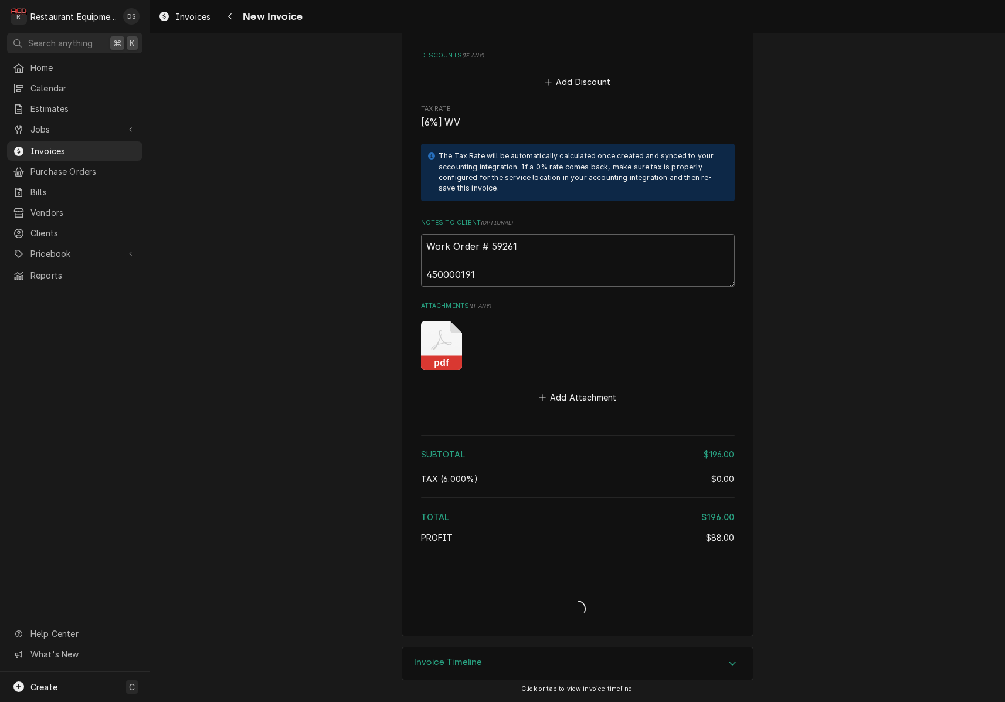
scroll to position [1958, 0]
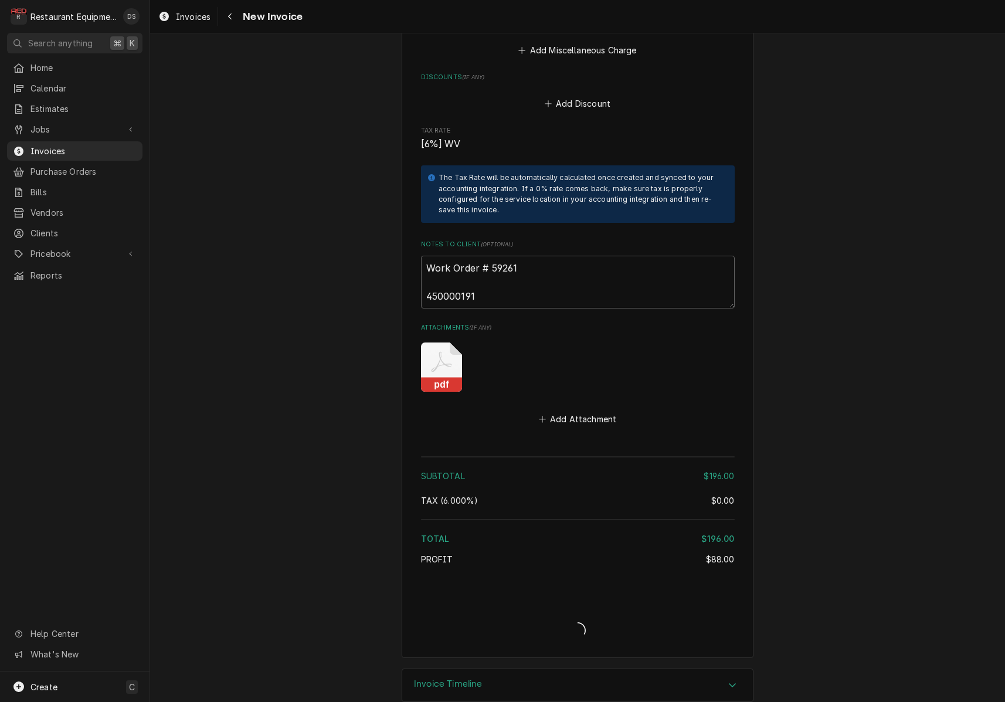
type textarea "x"
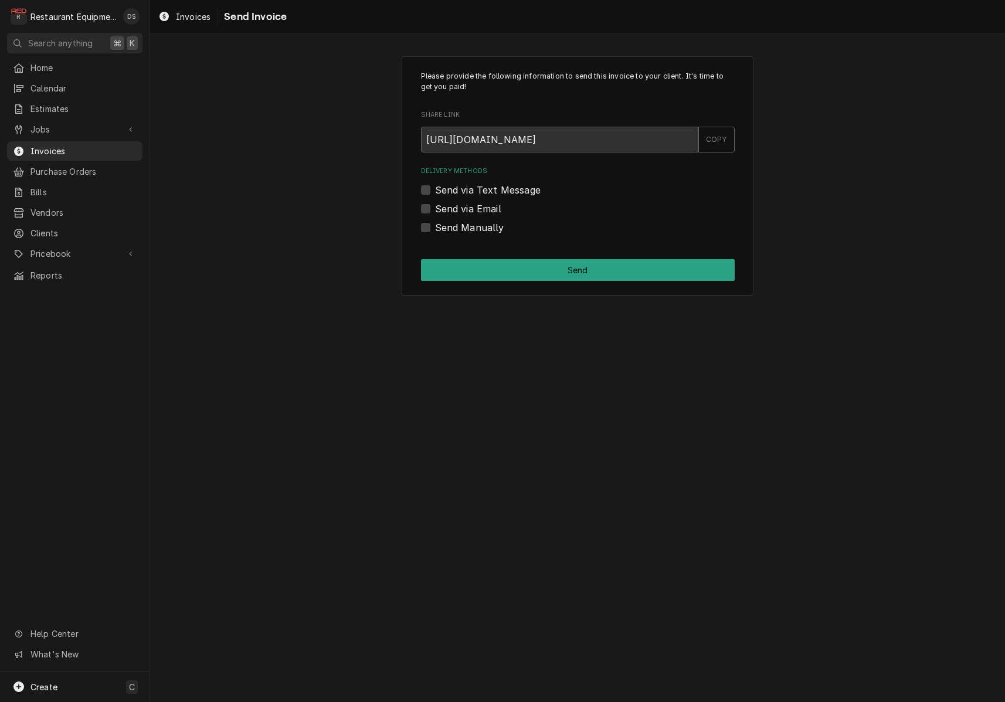
click at [435, 208] on label "Send via Email" at bounding box center [468, 209] width 66 height 14
click at [435, 208] on input "Send via Email" at bounding box center [592, 215] width 314 height 26
checkbox input "true"
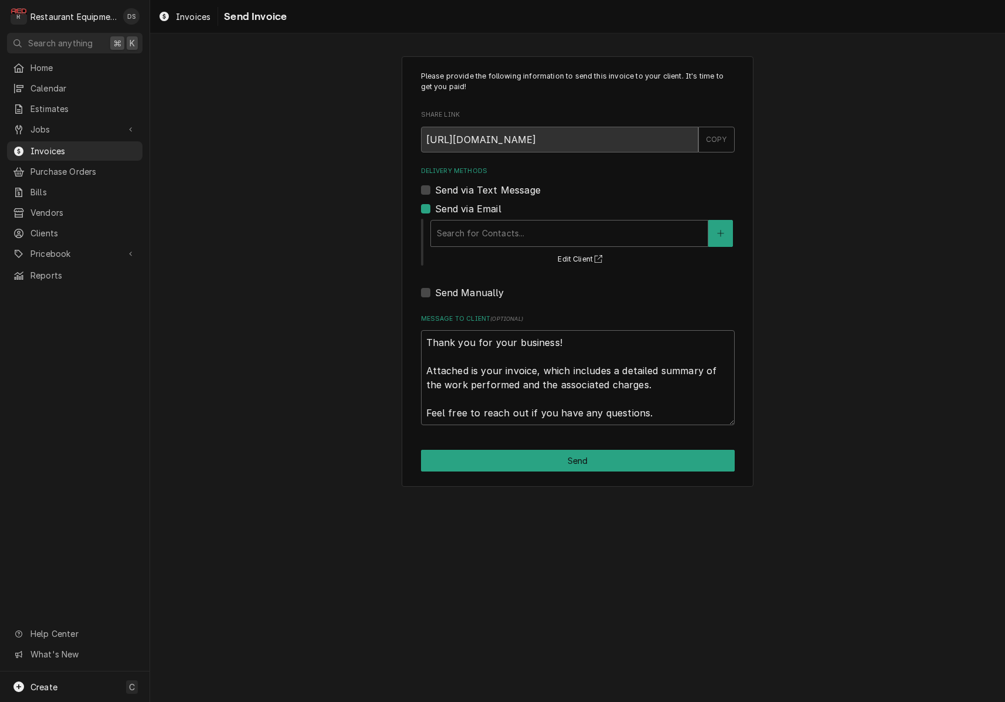
drag, startPoint x: 508, startPoint y: 236, endPoint x: 508, endPoint y: 246, distance: 9.4
click at [508, 236] on div "Search for Contacts..." at bounding box center [569, 233] width 265 height 12
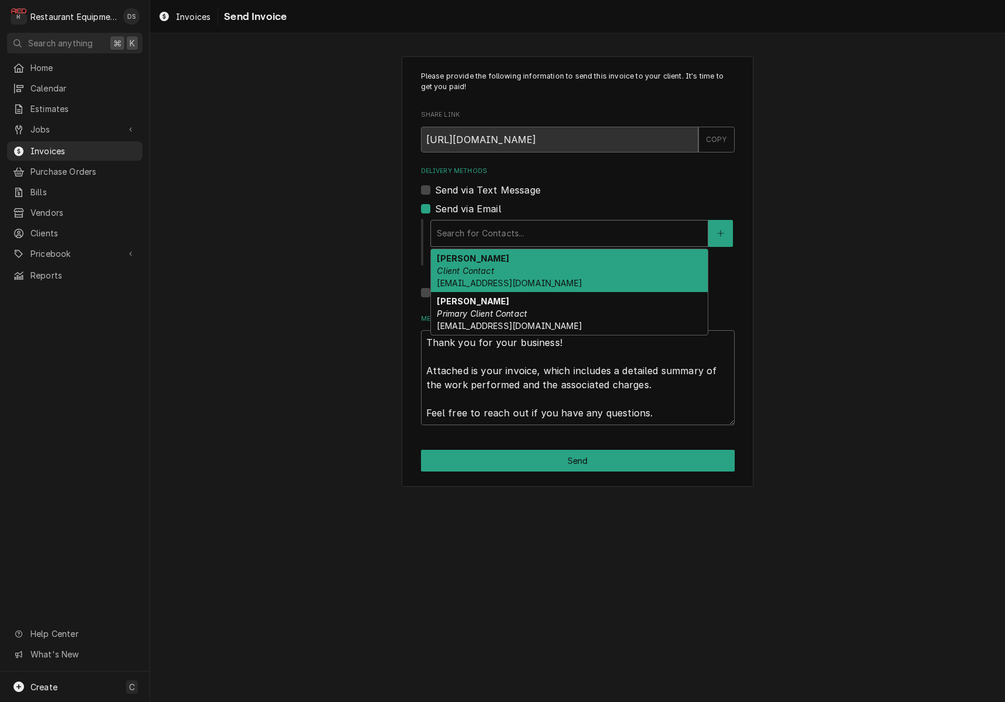
drag, startPoint x: 518, startPoint y: 262, endPoint x: 552, endPoint y: 257, distance: 34.3
click at [518, 262] on div "Darlene McNeal Client Contact smcneel@k12.wv.us" at bounding box center [569, 270] width 277 height 43
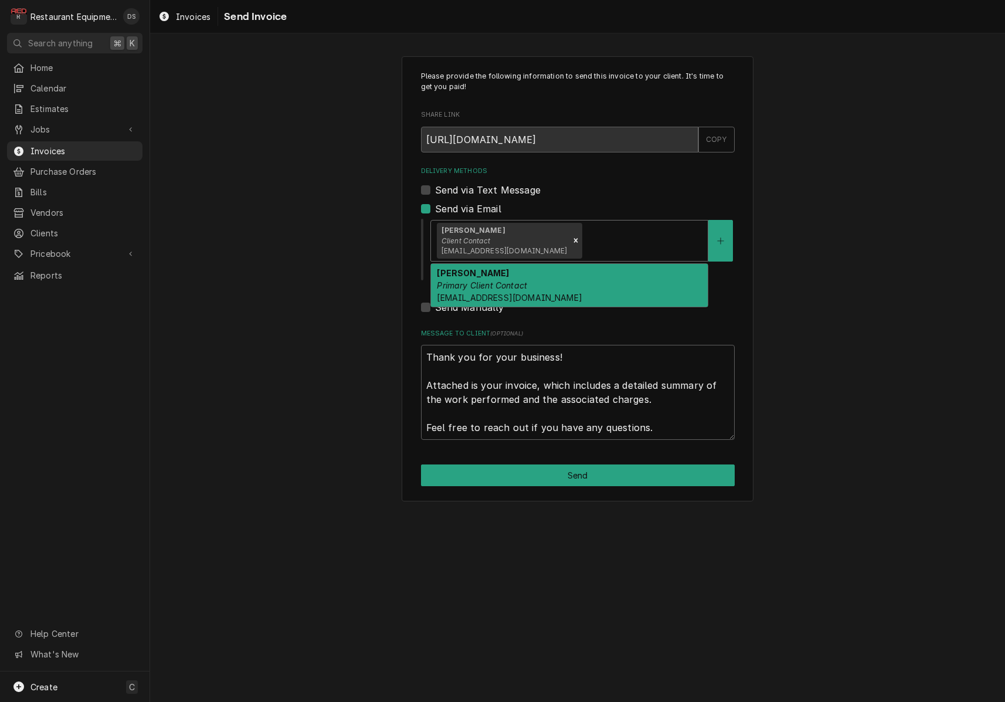
drag, startPoint x: 596, startPoint y: 240, endPoint x: 587, endPoint y: 275, distance: 35.7
click at [596, 240] on div "Delivery Methods" at bounding box center [643, 240] width 117 height 21
click at [583, 280] on div "Malati Reeve Primary Client Contact mreeve@k12.wv.us" at bounding box center [569, 285] width 277 height 43
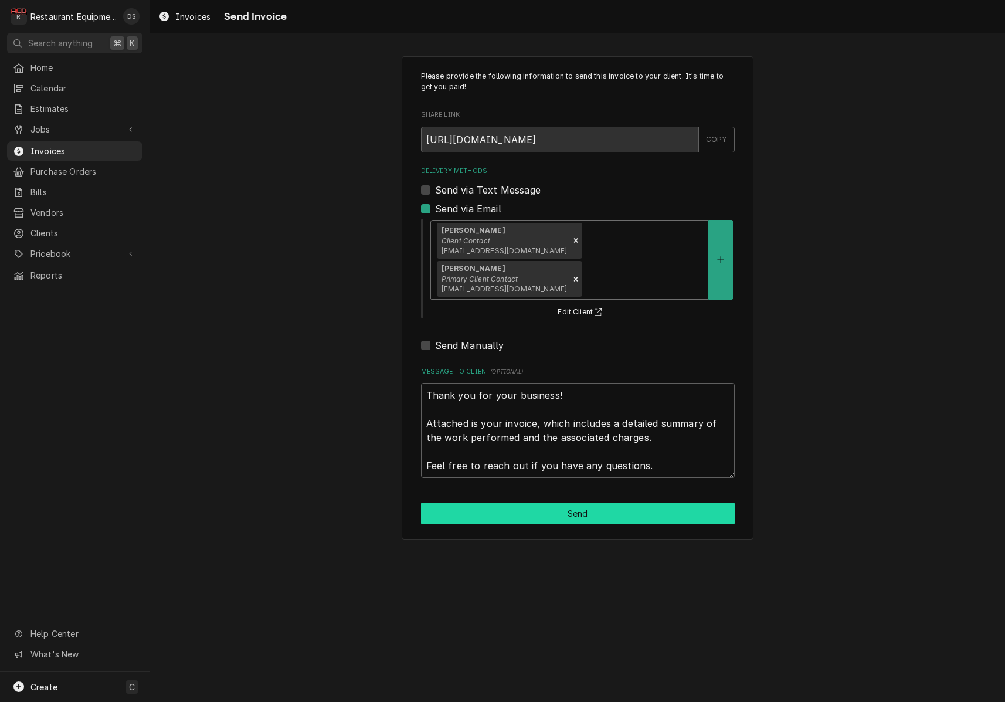
click at [620, 503] on button "Send" at bounding box center [578, 514] width 314 height 22
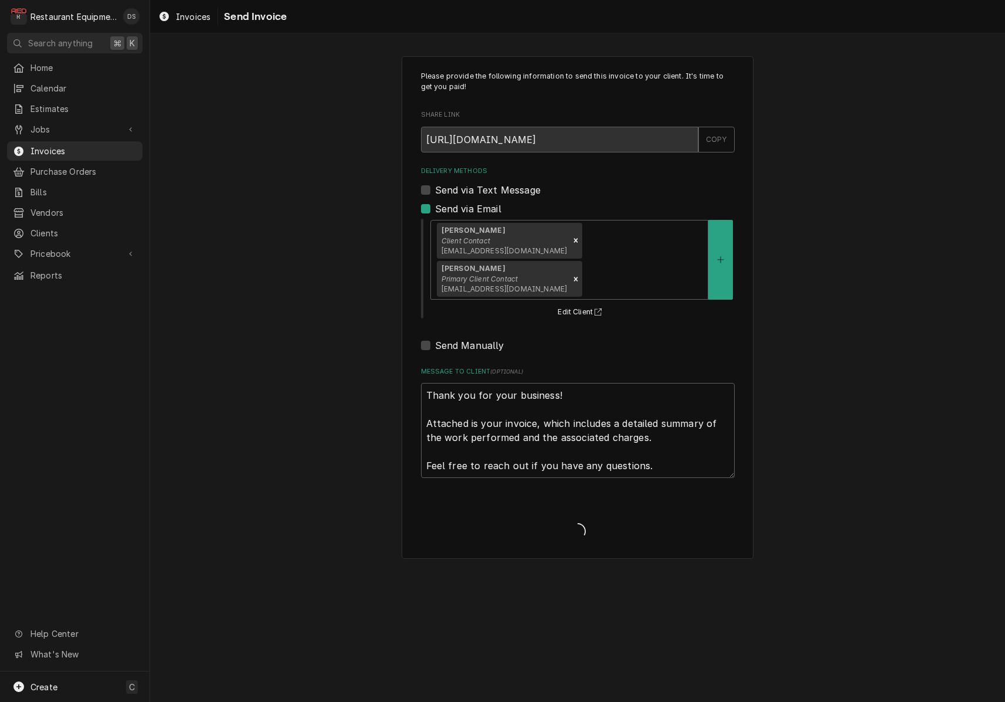
type textarea "x"
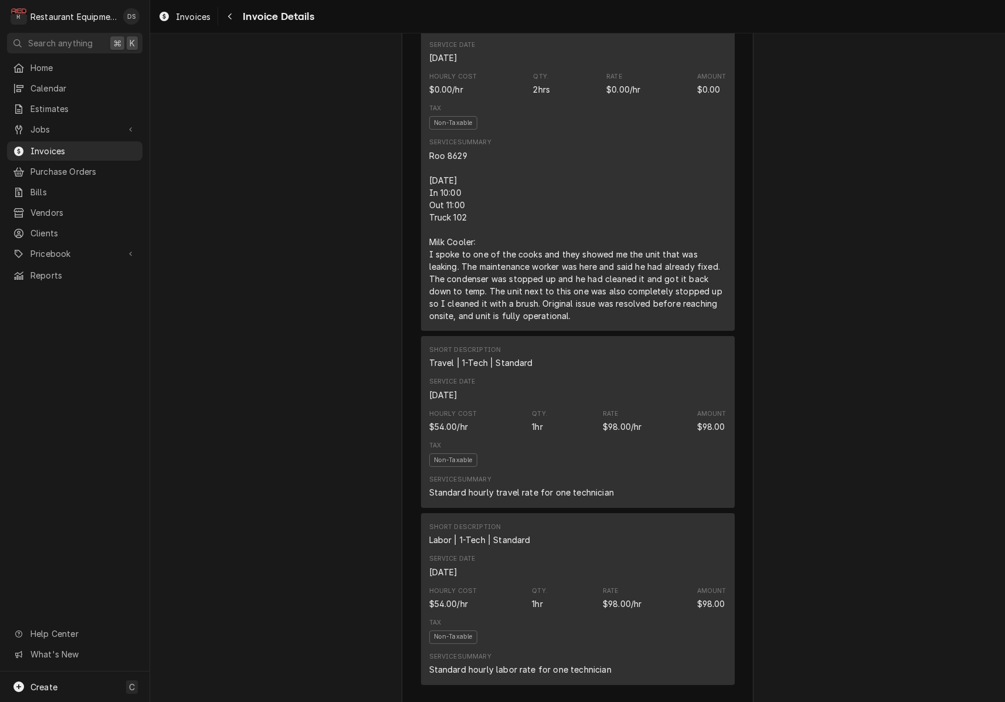
scroll to position [782, 0]
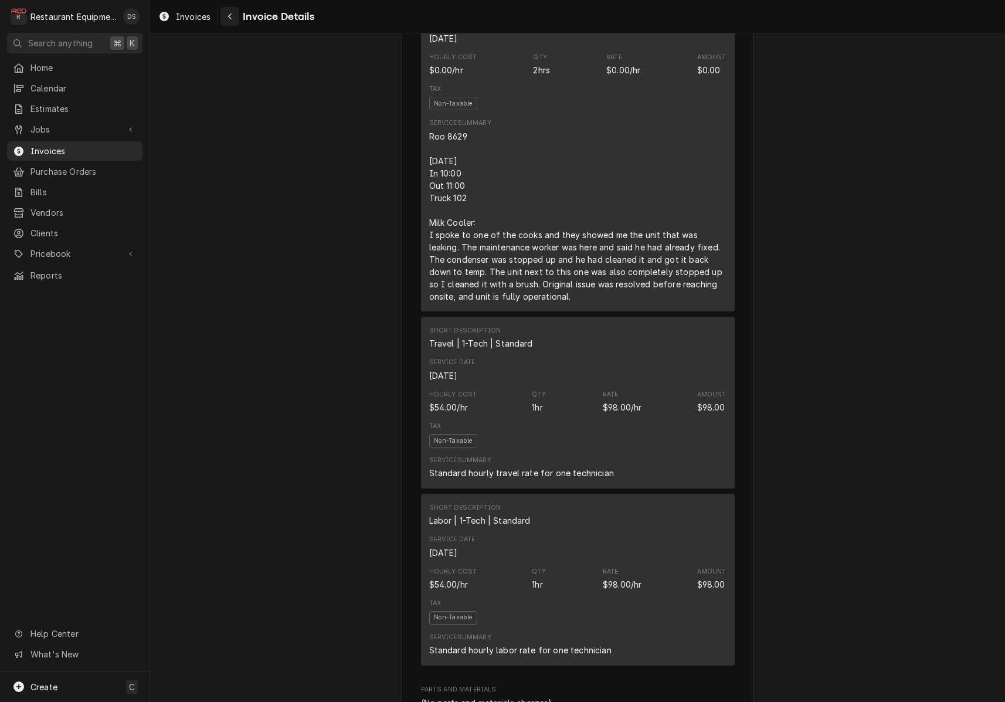
click at [233, 15] on div "Navigate back" at bounding box center [230, 17] width 12 height 12
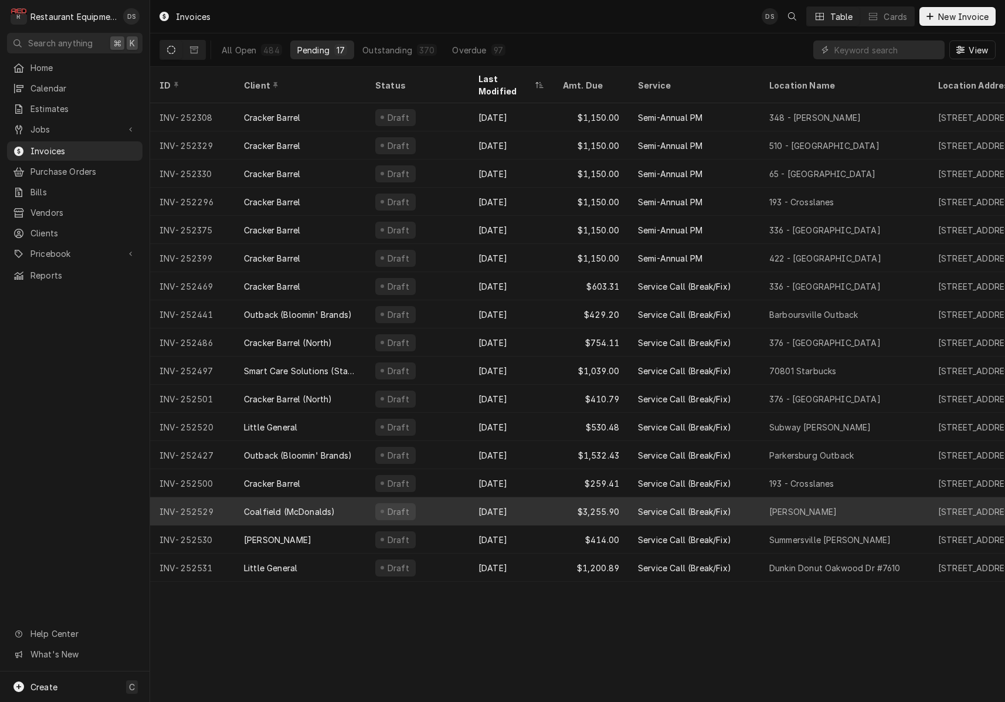
click at [454, 497] on div "Draft" at bounding box center [417, 511] width 103 height 28
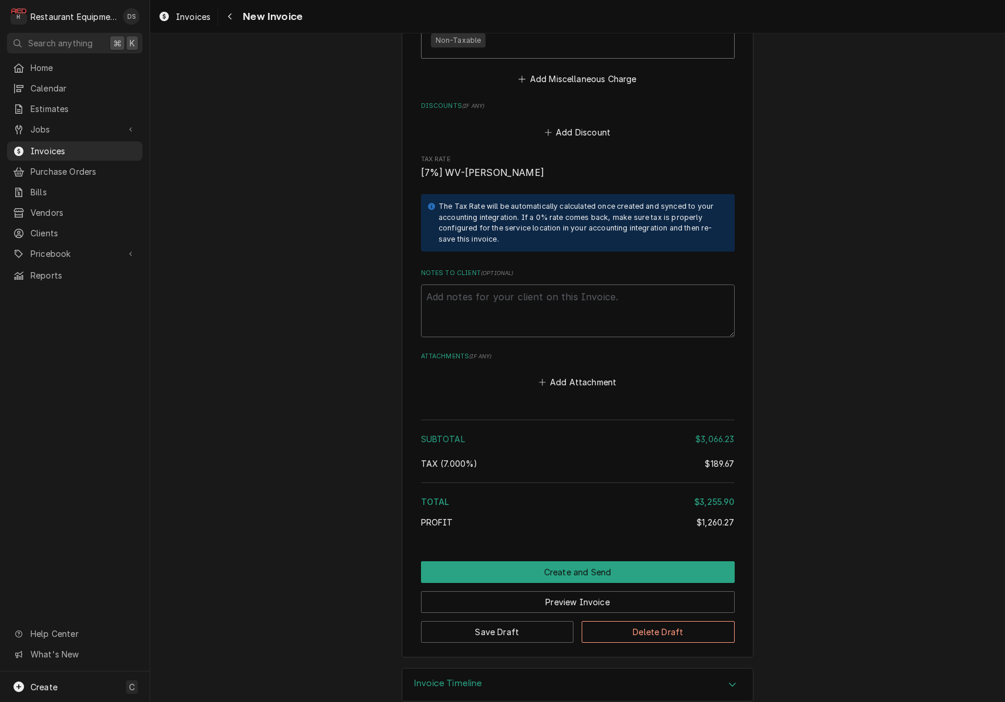
scroll to position [3273, 0]
click at [585, 562] on button "Create and Send" at bounding box center [578, 573] width 314 height 22
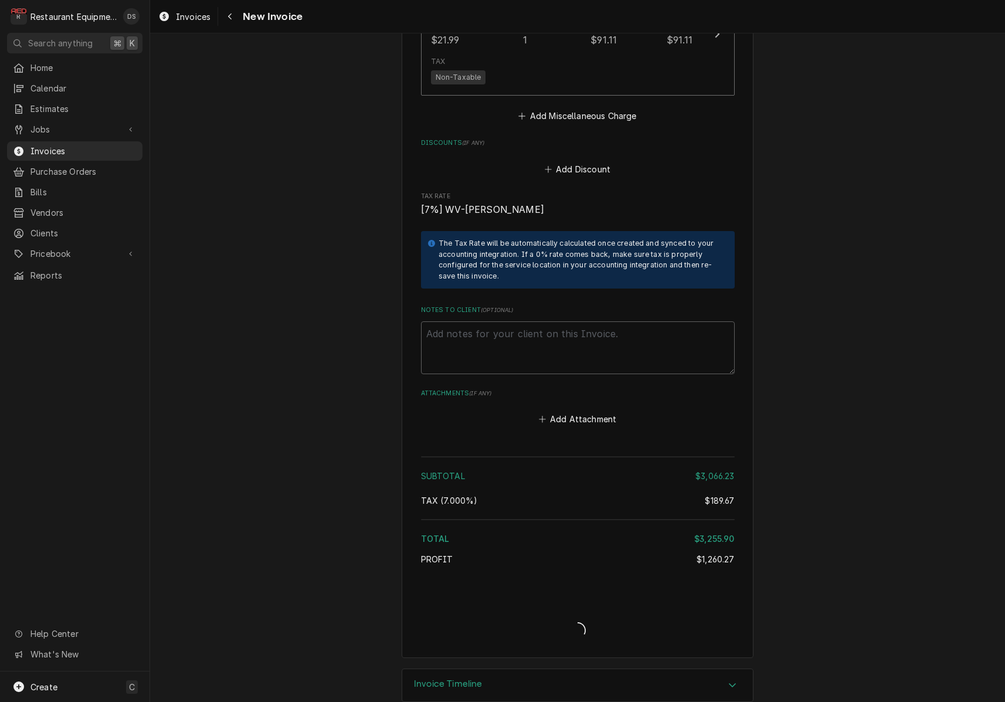
type textarea "x"
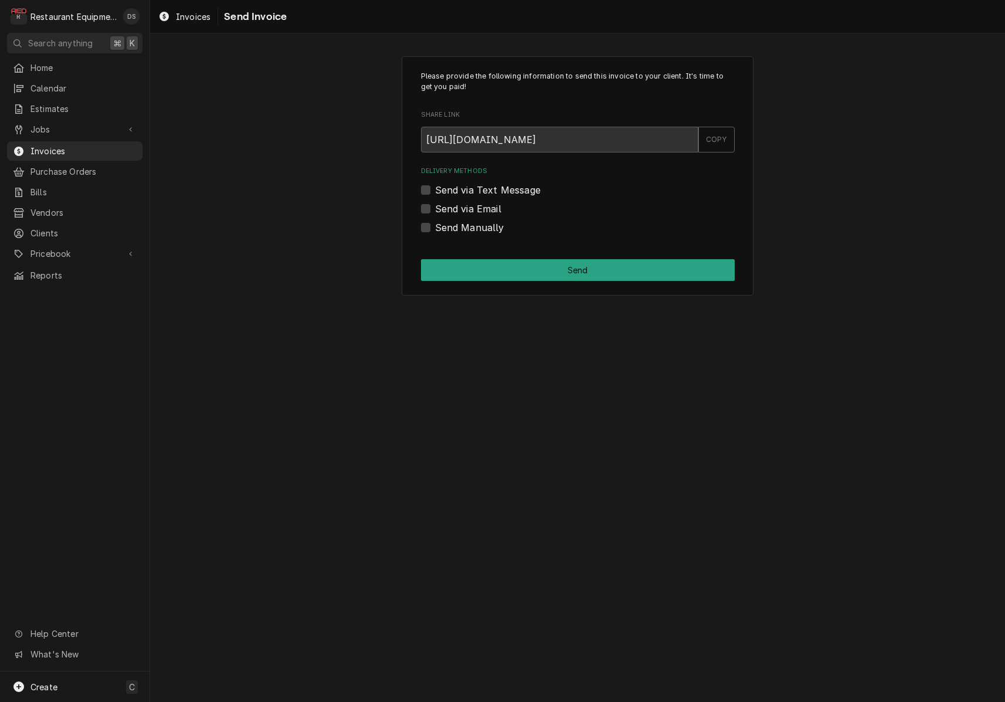
click at [435, 204] on label "Send via Email" at bounding box center [468, 209] width 66 height 14
click at [435, 204] on input "Send via Email" at bounding box center [592, 215] width 314 height 26
checkbox input "true"
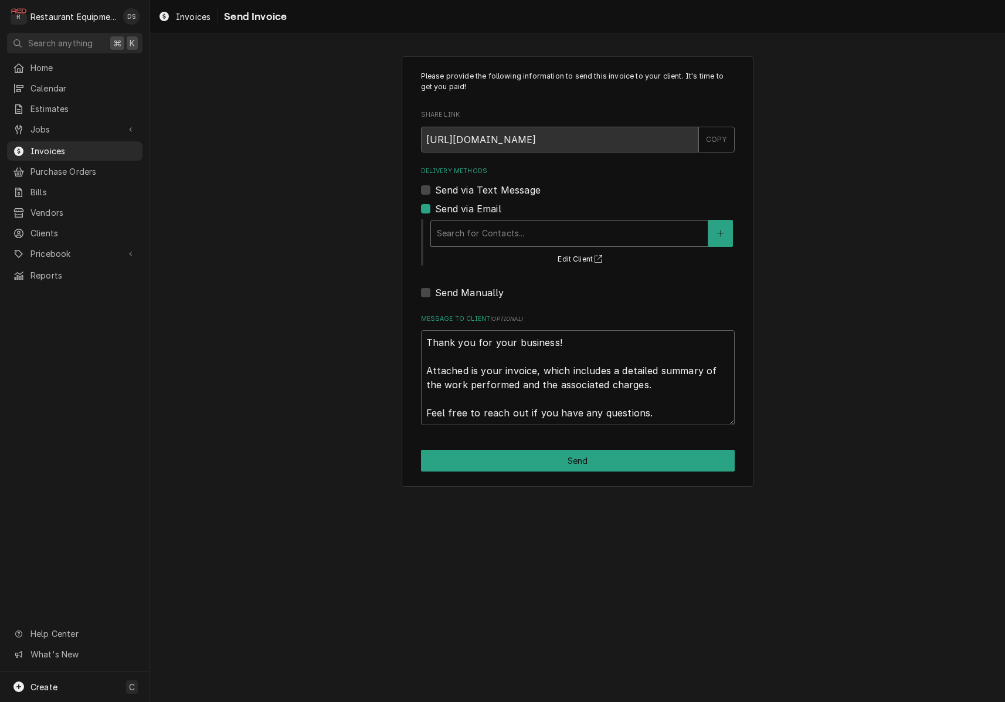
click at [486, 223] on div "Delivery Methods" at bounding box center [569, 233] width 265 height 21
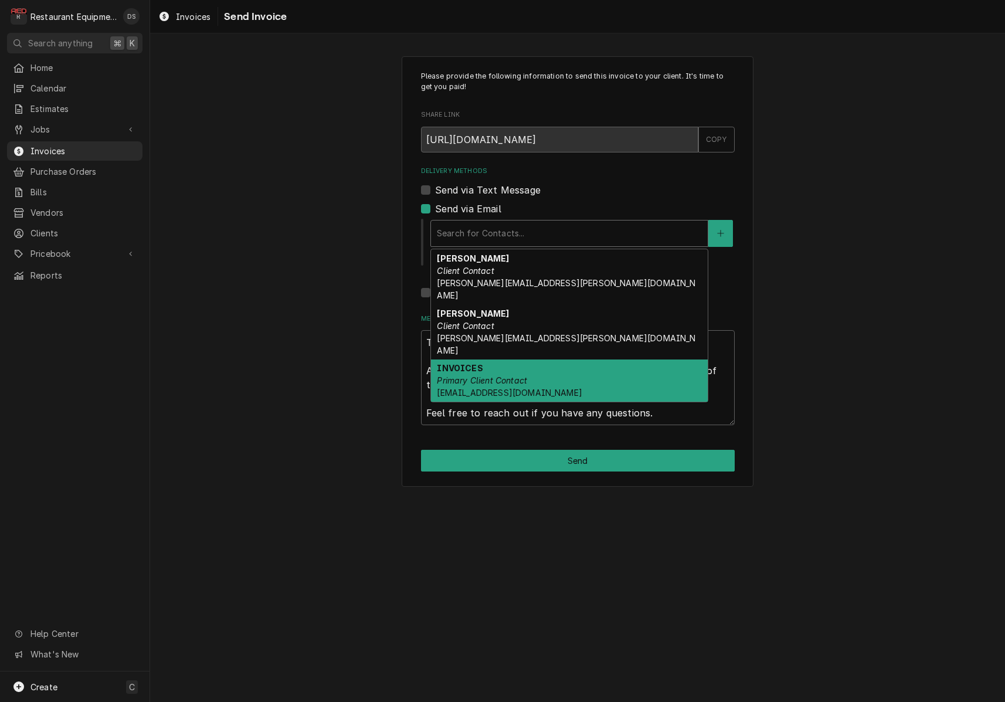
click at [514, 359] on div "INVOICES Primary Client Contact Coalfield.mac@us.stores.mcd.com" at bounding box center [569, 380] width 277 height 43
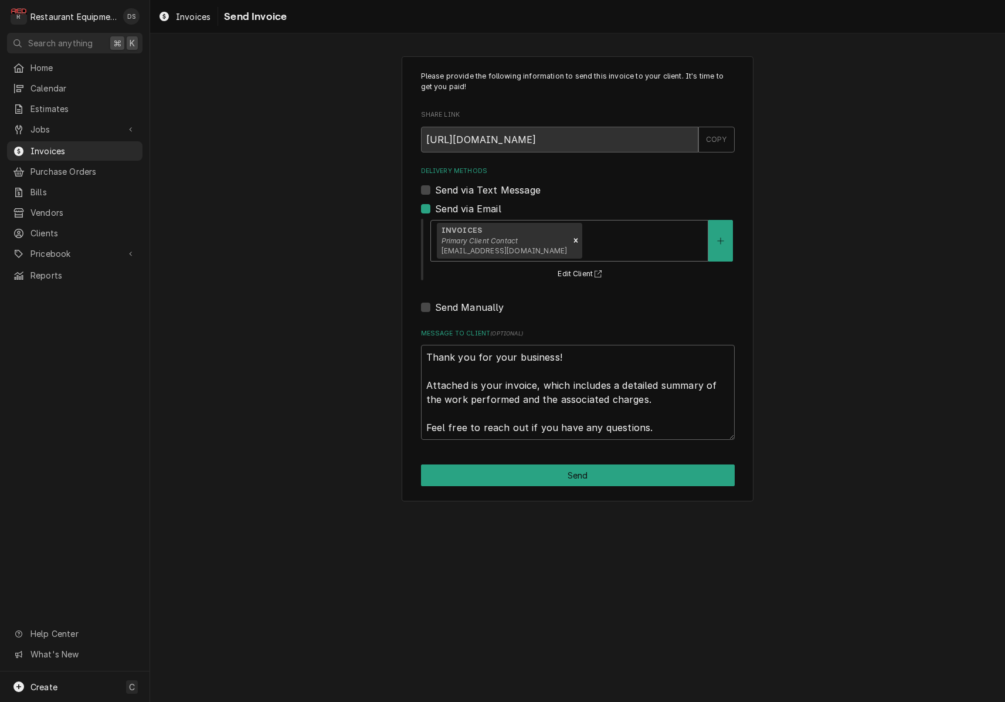
click at [586, 467] on button "Send" at bounding box center [578, 475] width 314 height 22
type textarea "x"
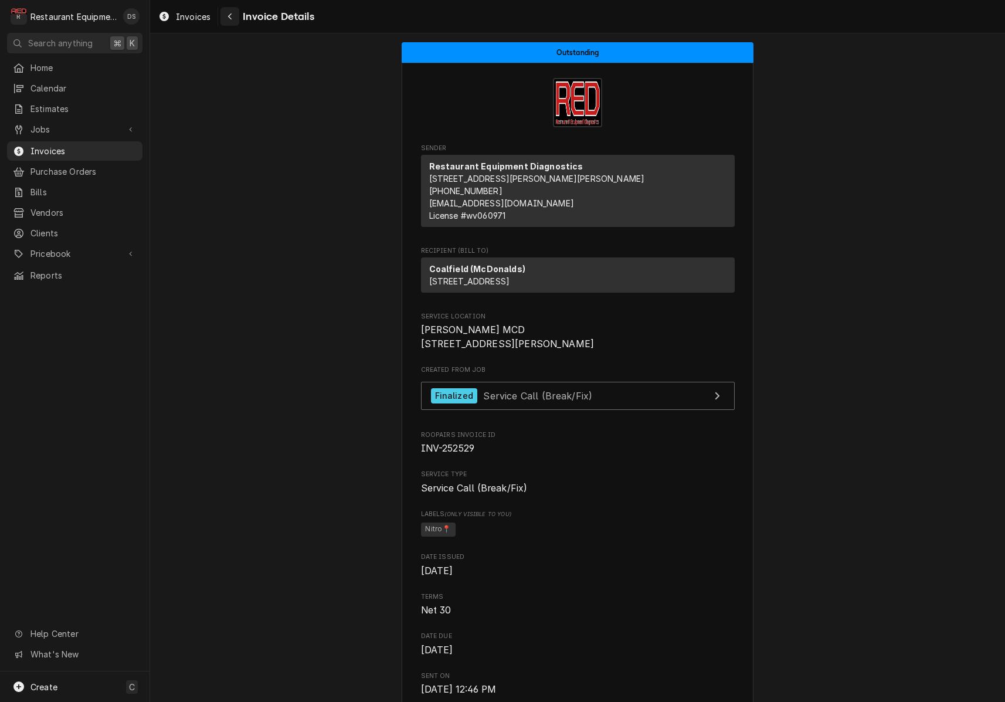
click at [230, 15] on icon "Navigate back" at bounding box center [230, 16] width 4 height 6
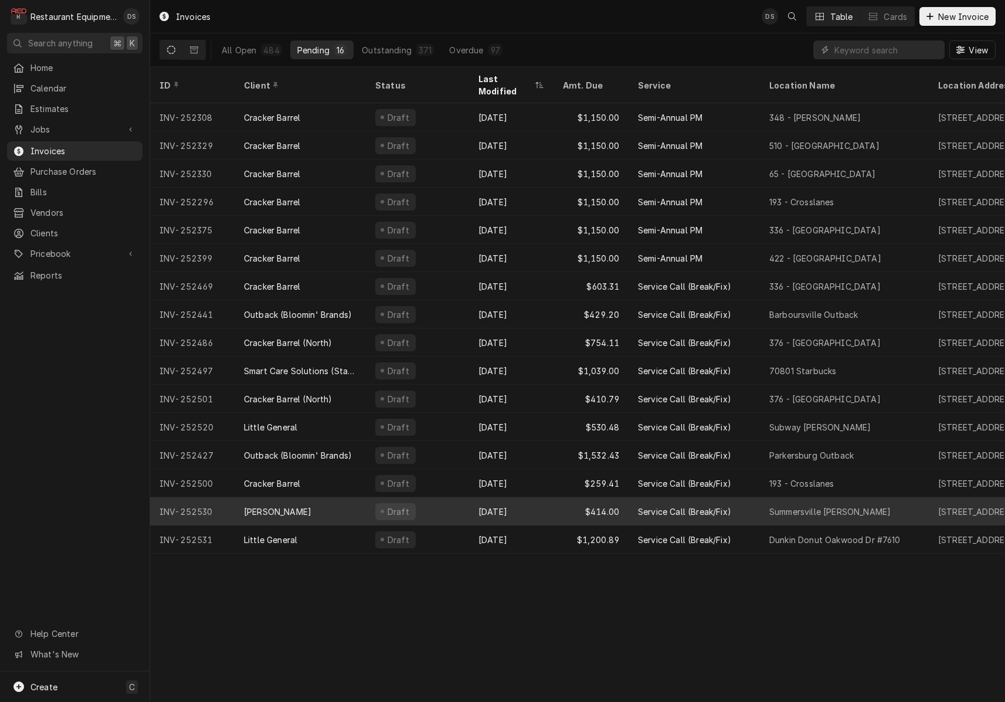
click at [444, 497] on div "Draft" at bounding box center [417, 511] width 103 height 28
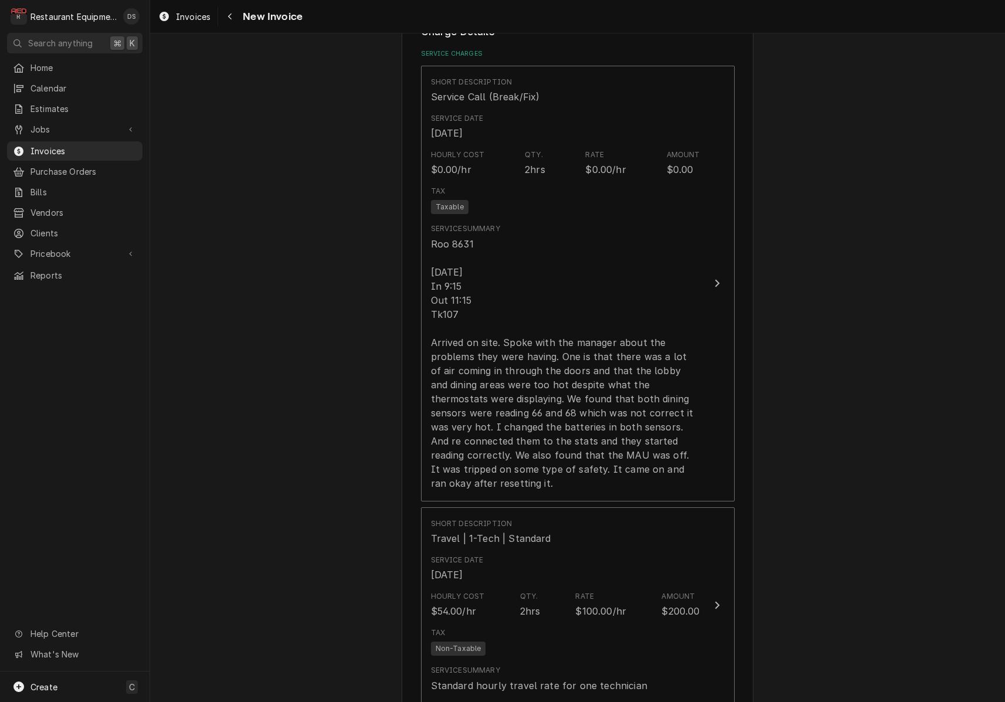
scroll to position [1002, 0]
click at [226, 19] on div "Navigate back" at bounding box center [230, 17] width 12 height 12
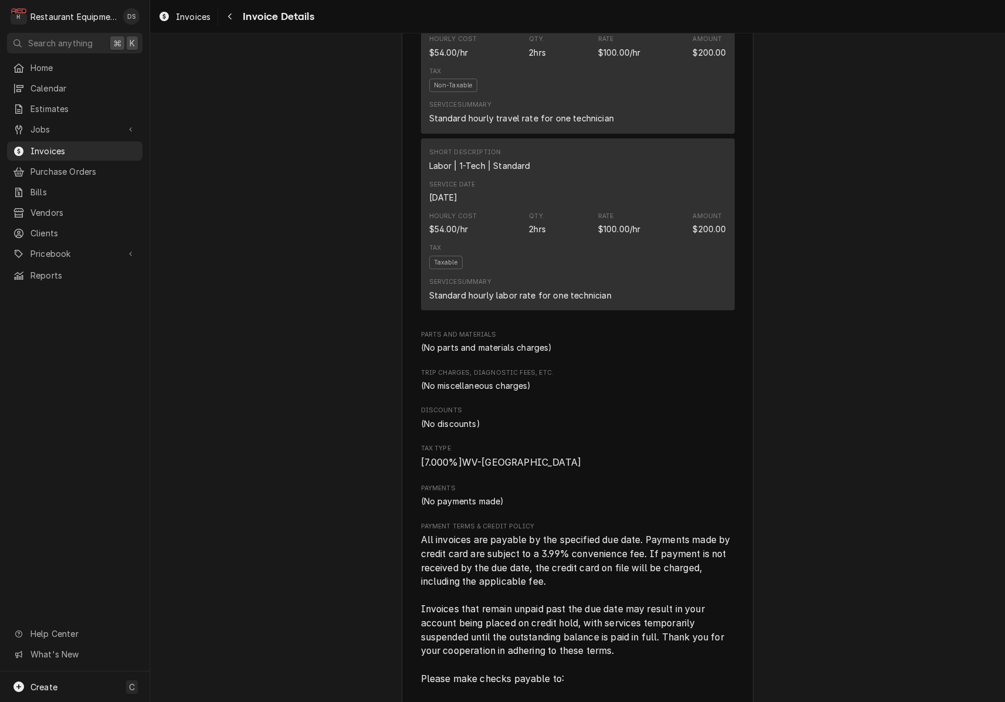
scroll to position [1127, 0]
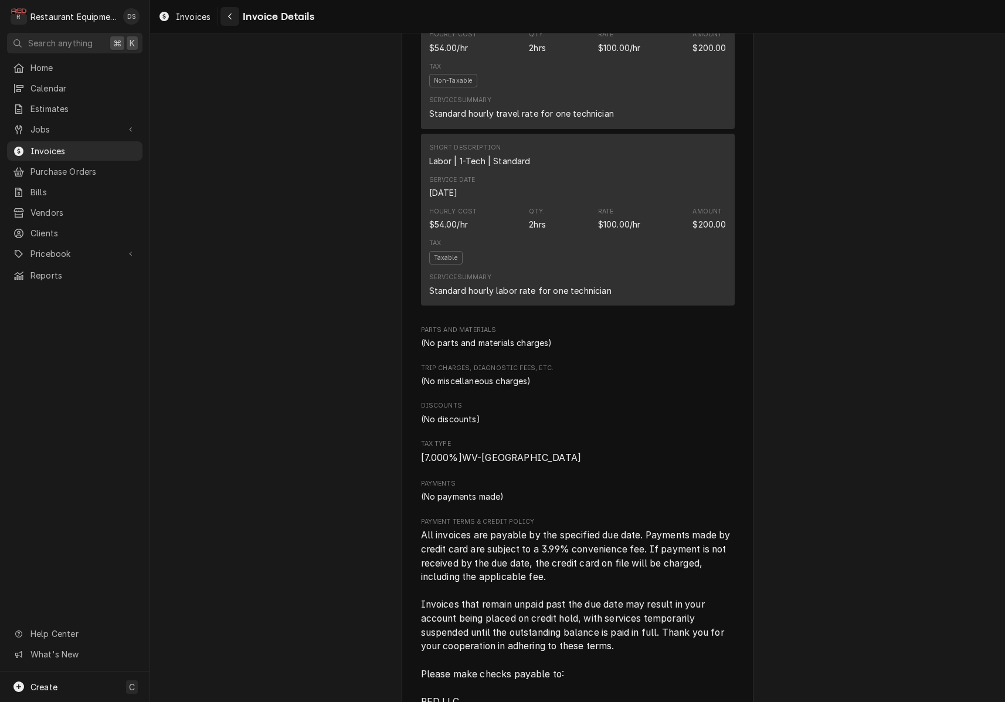
click at [235, 19] on div "Navigate back" at bounding box center [230, 17] width 12 height 12
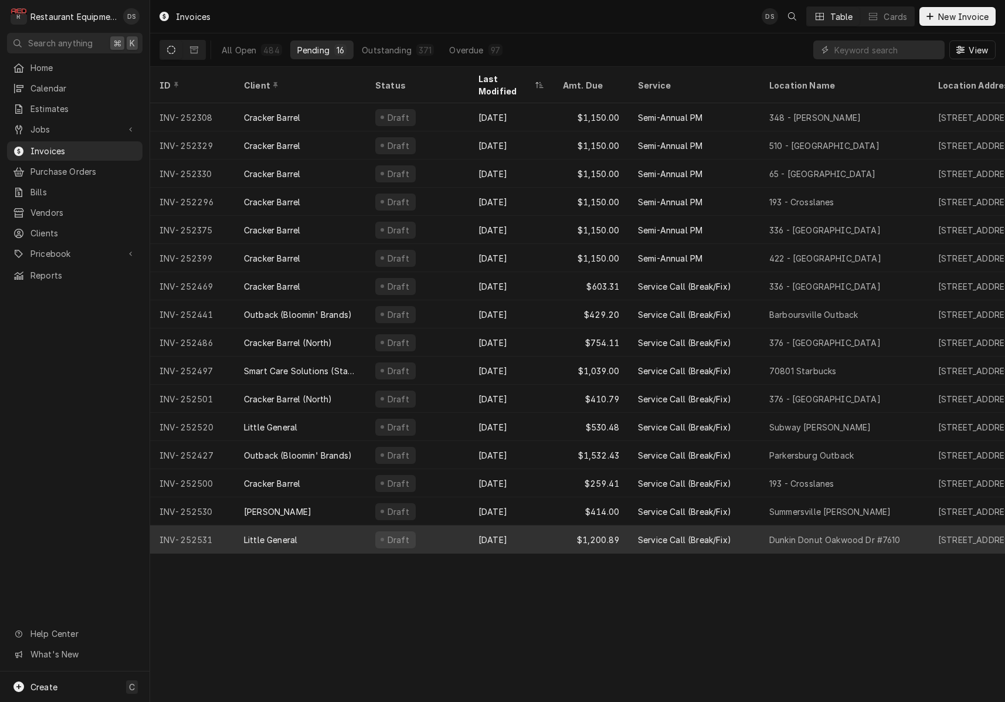
click at [461, 525] on div "Draft" at bounding box center [417, 539] width 103 height 28
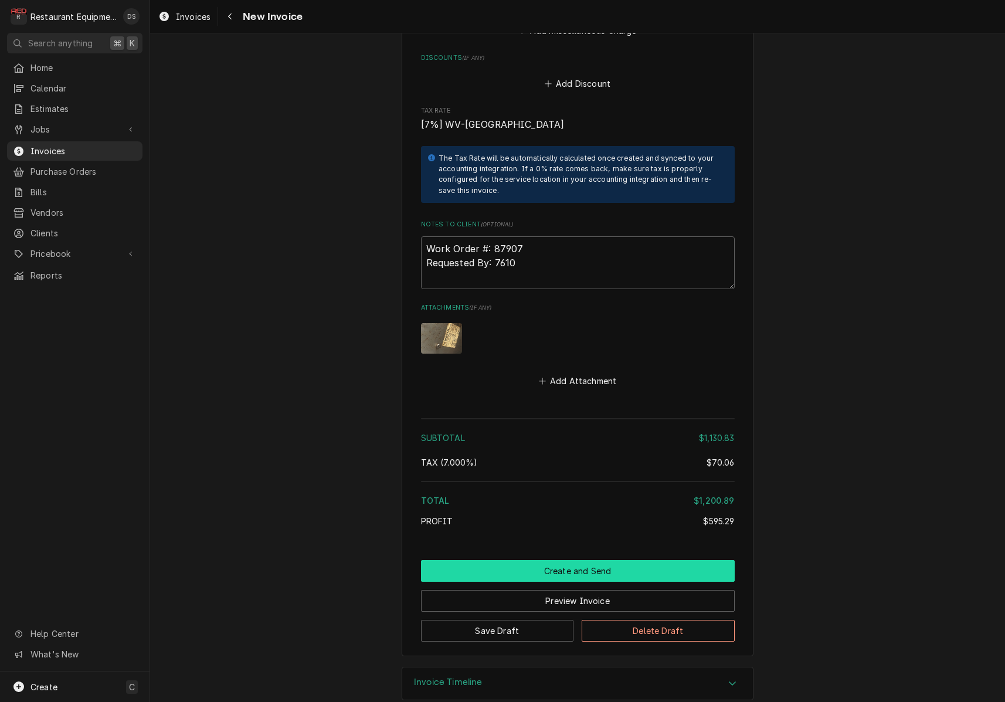
click at [568, 560] on button "Create and Send" at bounding box center [578, 571] width 314 height 22
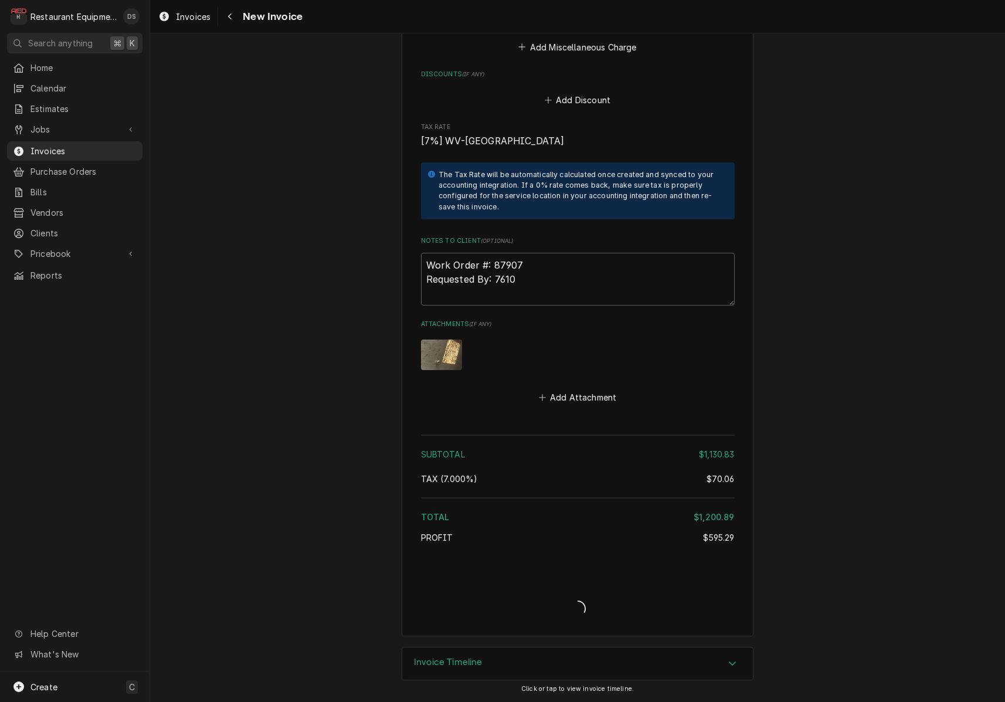
type textarea "x"
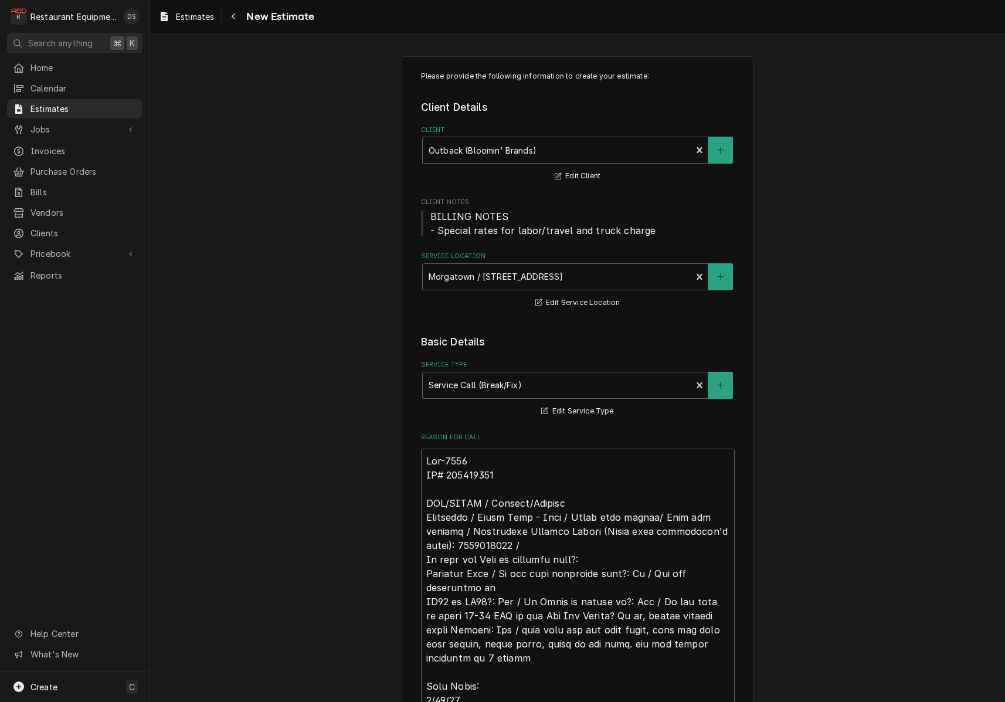
scroll to position [1, 0]
click at [235, 18] on icon "Navigate back" at bounding box center [233, 16] width 5 height 8
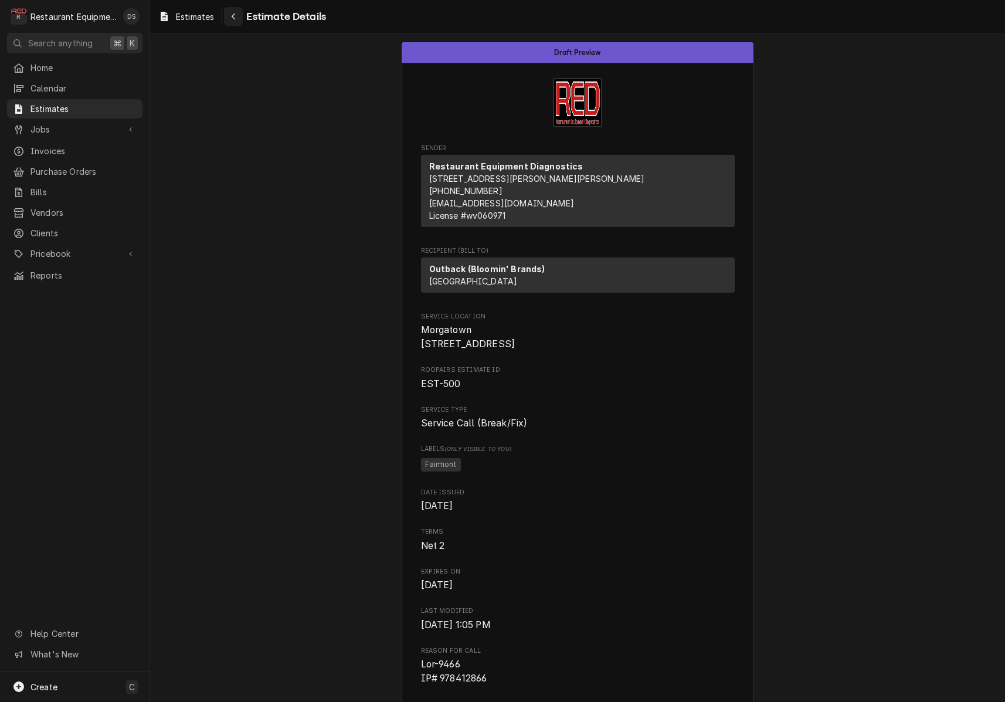
click at [233, 19] on icon "Navigate back" at bounding box center [233, 16] width 5 height 8
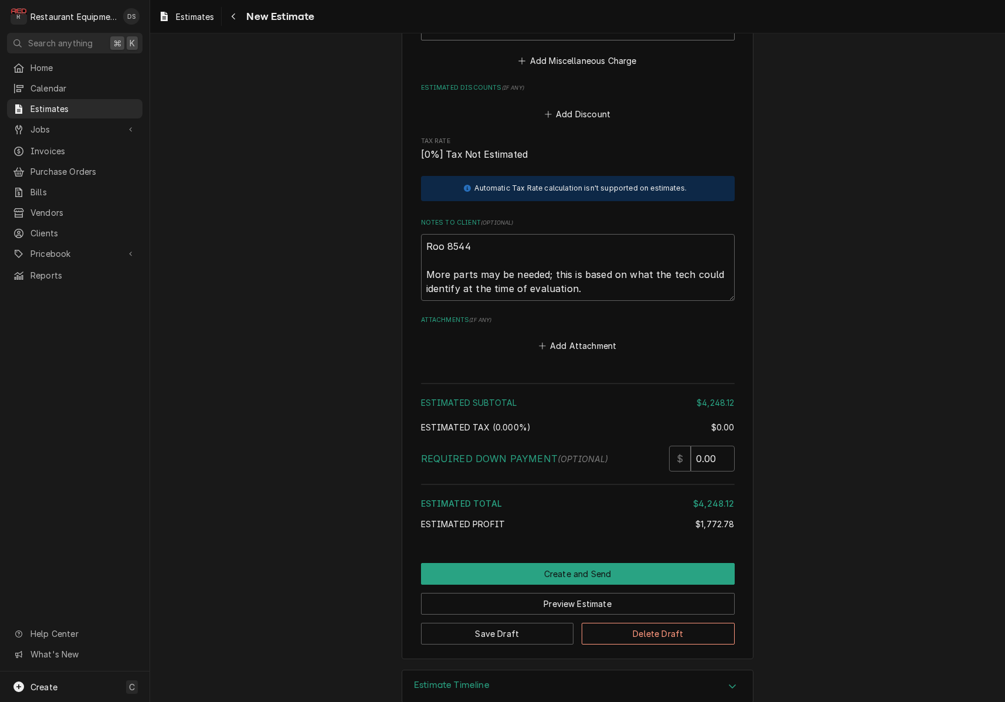
scroll to position [5035, 0]
click at [571, 564] on button "Create and Send" at bounding box center [578, 575] width 314 height 22
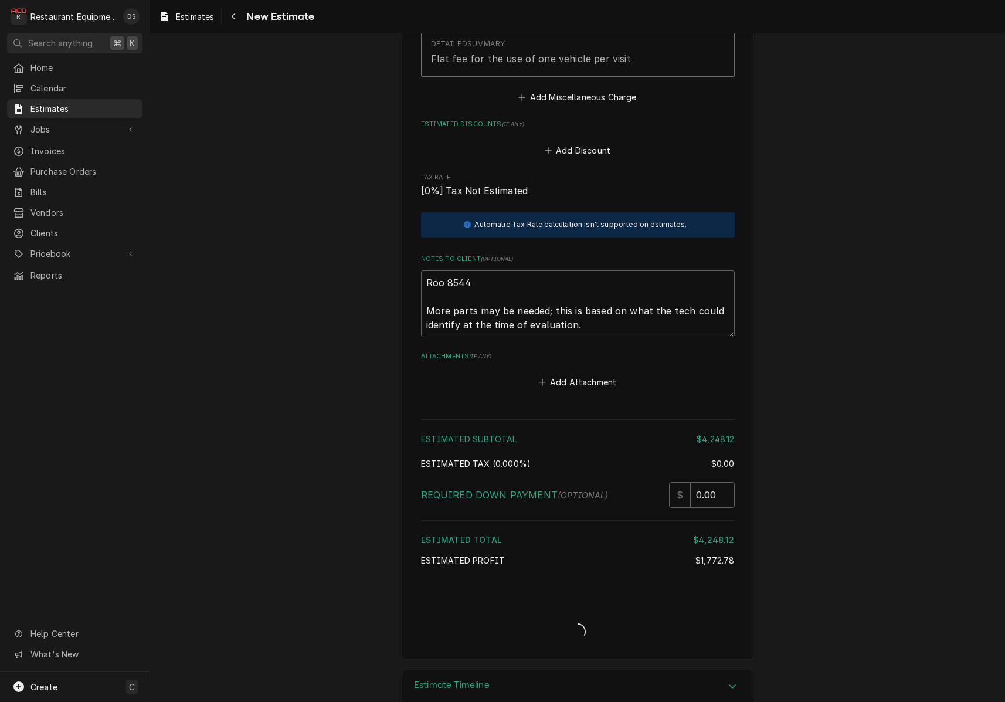
scroll to position [4999, 0]
type textarea "x"
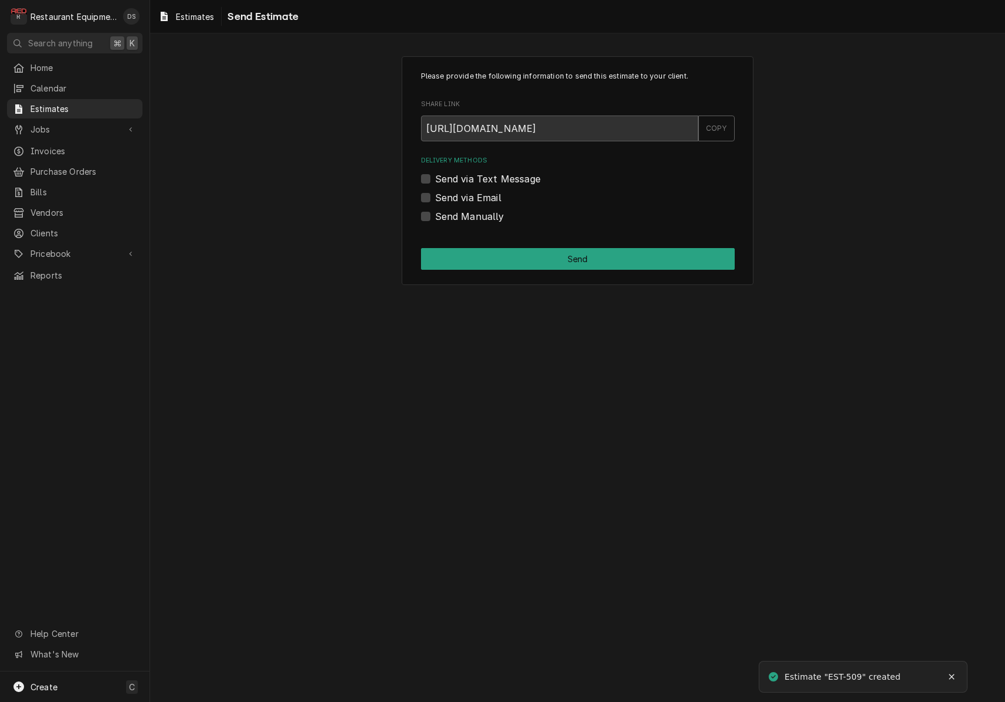
click at [435, 196] on label "Send via Email" at bounding box center [468, 198] width 66 height 14
click at [435, 196] on input "Send via Email" at bounding box center [592, 204] width 314 height 26
checkbox input "true"
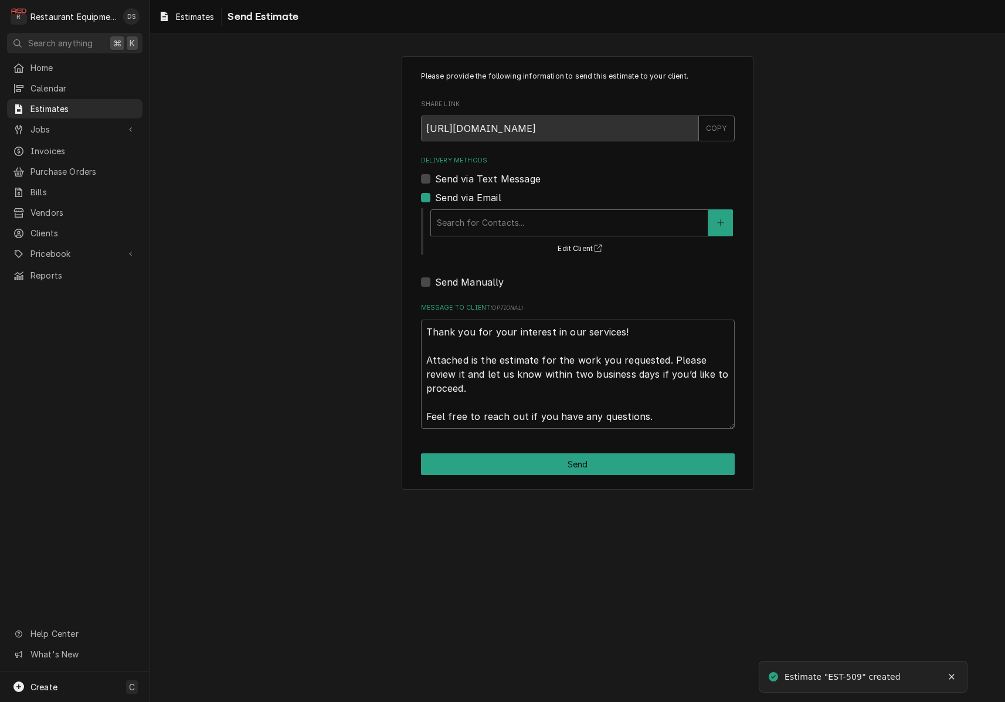
drag, startPoint x: 544, startPoint y: 240, endPoint x: 547, endPoint y: 233, distance: 7.4
click at [544, 240] on div "Search for Contacts... Edit Client" at bounding box center [582, 231] width 306 height 49
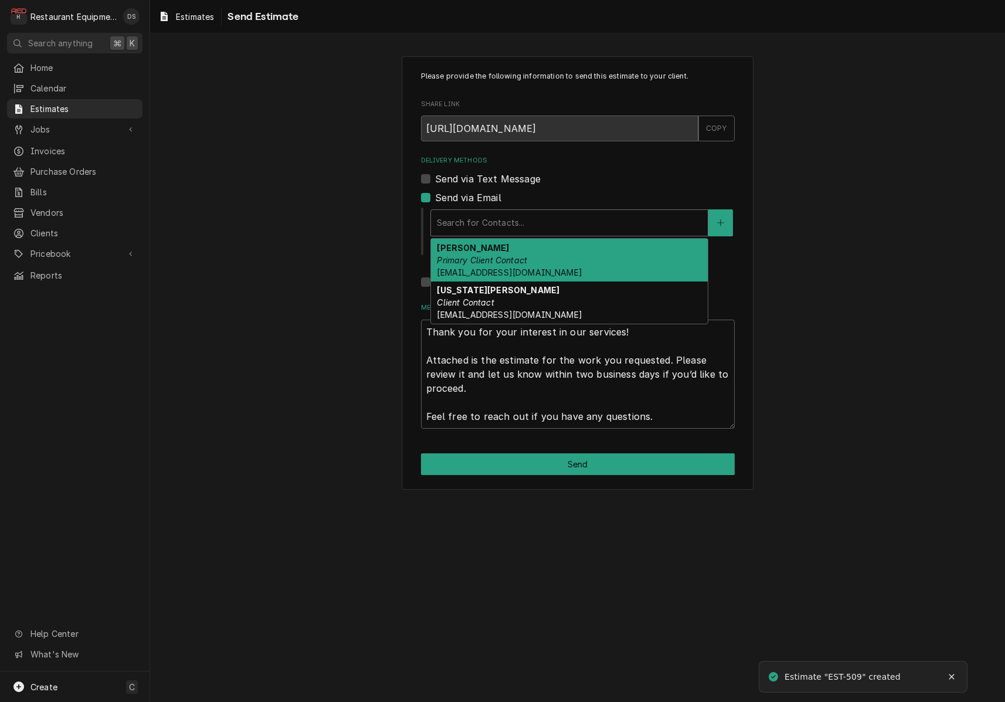
click at [544, 229] on div "Delivery Methods" at bounding box center [569, 222] width 265 height 21
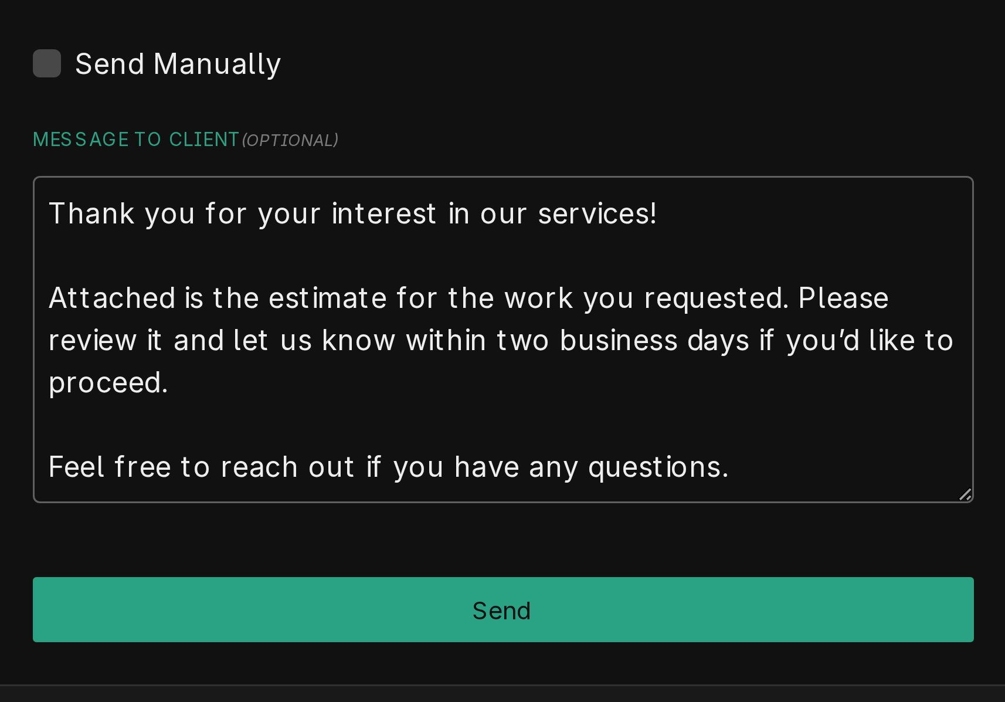
click at [421, 303] on div "Message to Client ( optional ) Thank you for your interest in our services! Att…" at bounding box center [578, 365] width 314 height 125
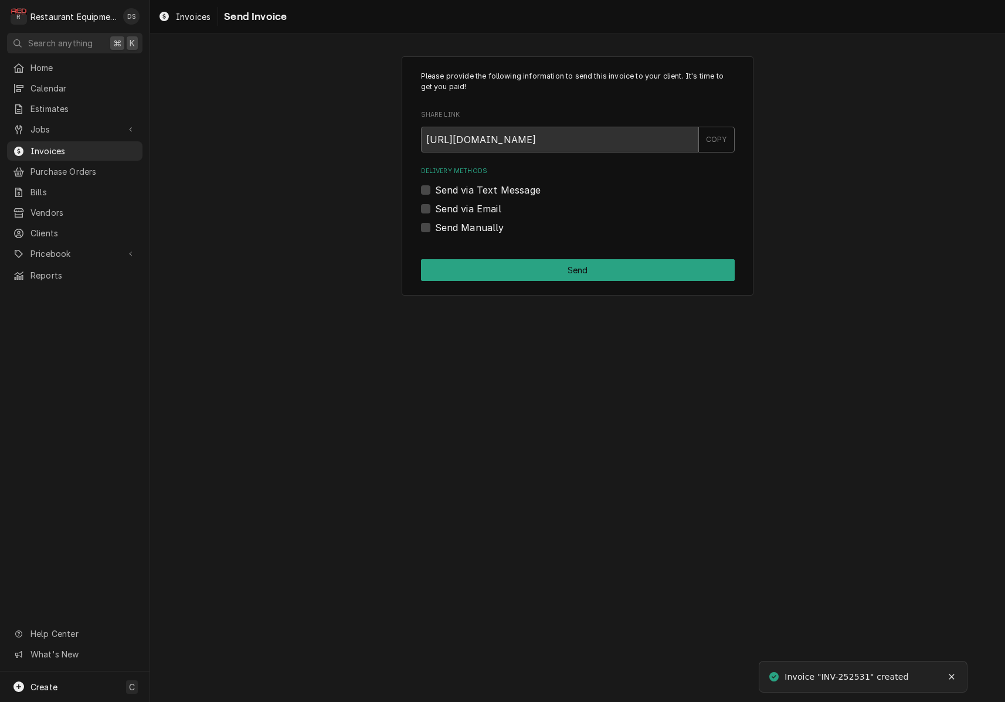
click at [435, 206] on label "Send via Email" at bounding box center [468, 209] width 66 height 14
click at [435, 206] on input "Send via Email" at bounding box center [592, 215] width 314 height 26
checkbox input "true"
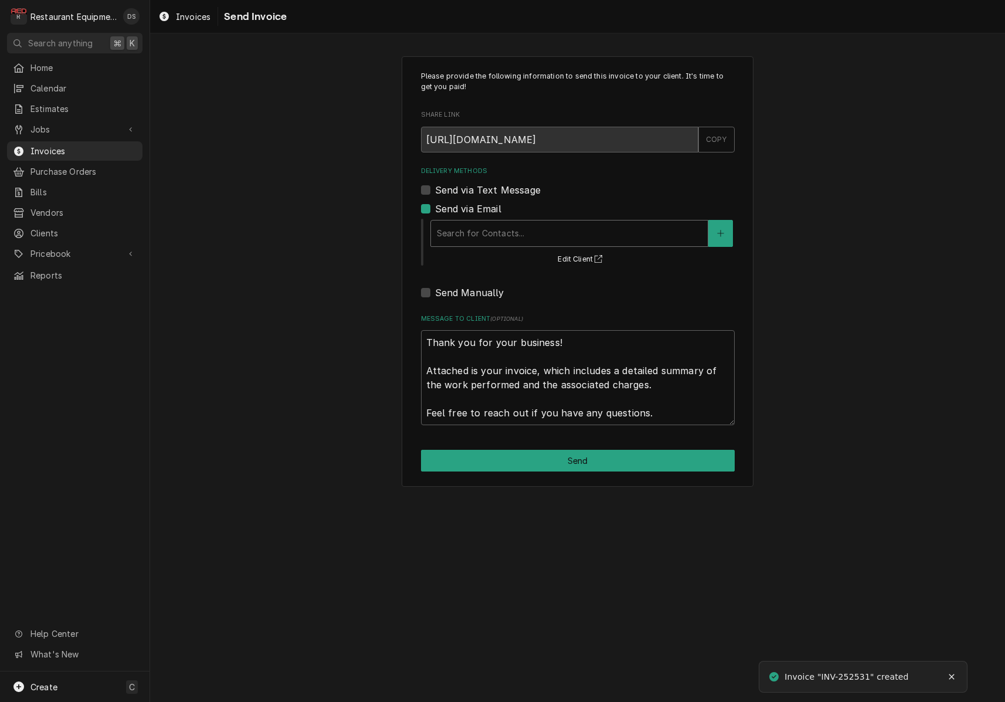
click at [513, 223] on div "Delivery Methods" at bounding box center [569, 233] width 265 height 21
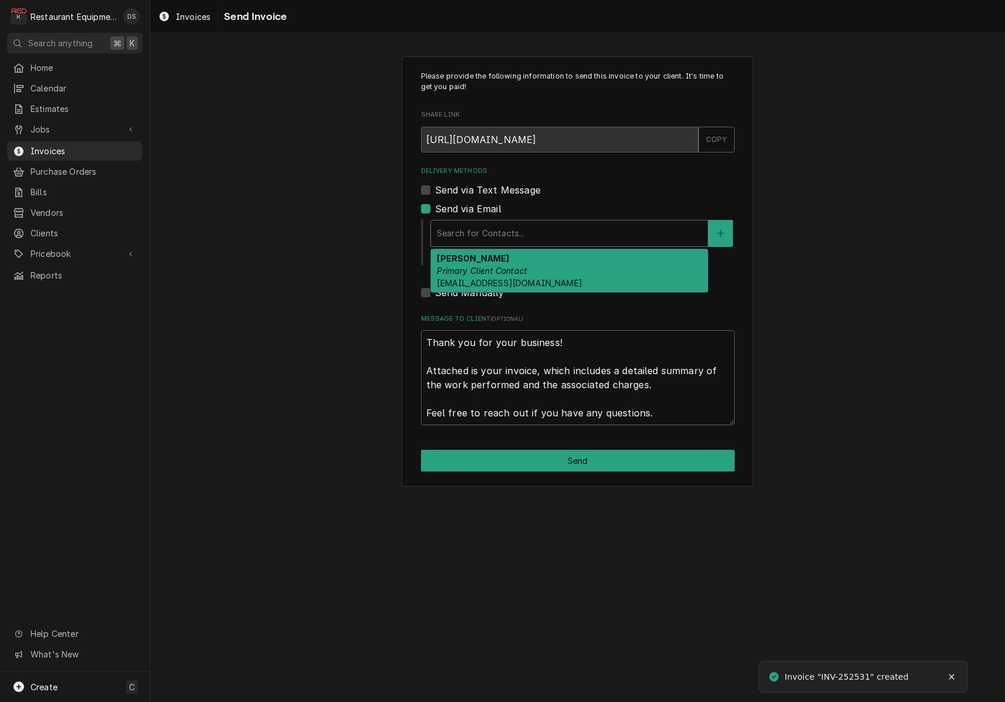
drag, startPoint x: 513, startPoint y: 262, endPoint x: 511, endPoint y: 276, distance: 14.7
click at [513, 262] on div "ROBIN HATCHER Primary Client Contact rhatcher@lgstores.com" at bounding box center [569, 270] width 277 height 43
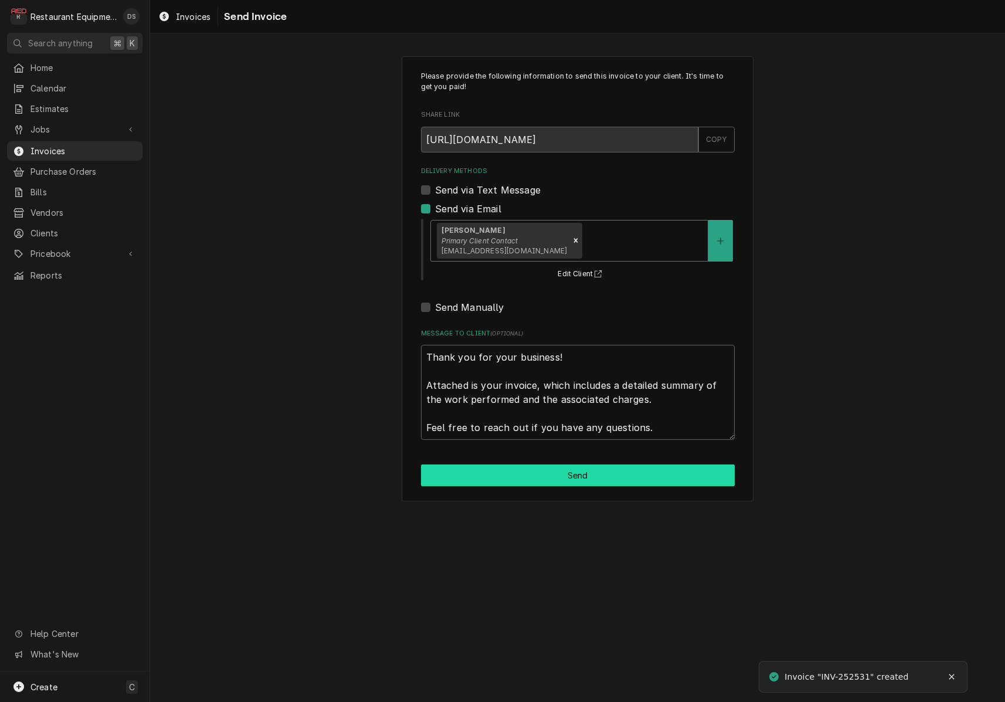
click at [567, 464] on button "Send" at bounding box center [578, 475] width 314 height 22
type textarea "x"
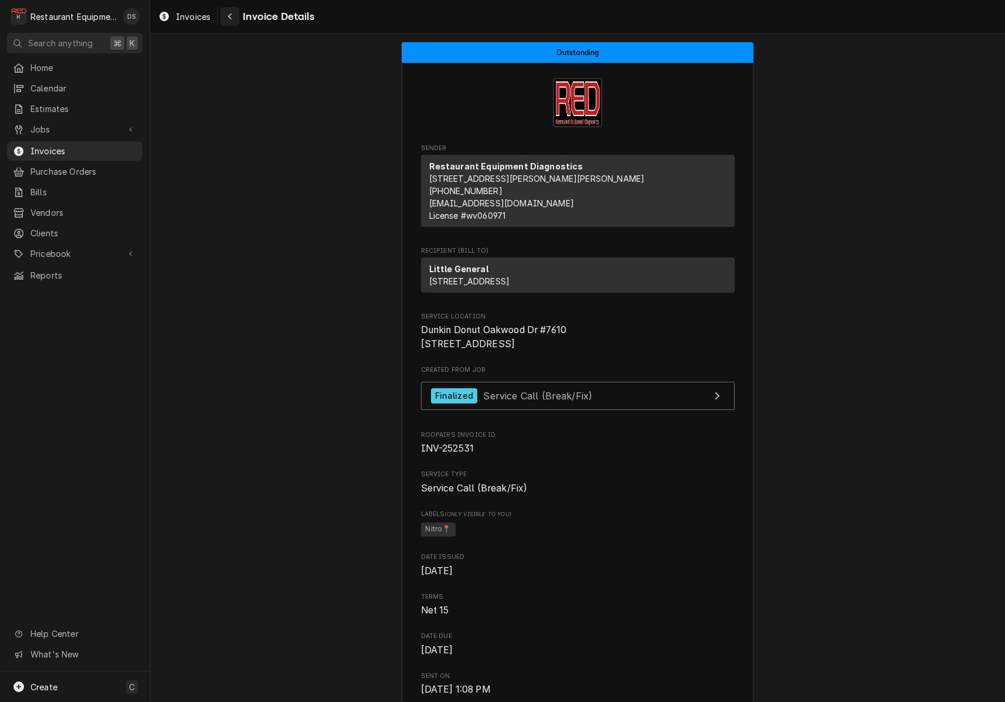
click at [230, 16] on icon "Navigate back" at bounding box center [230, 16] width 5 height 8
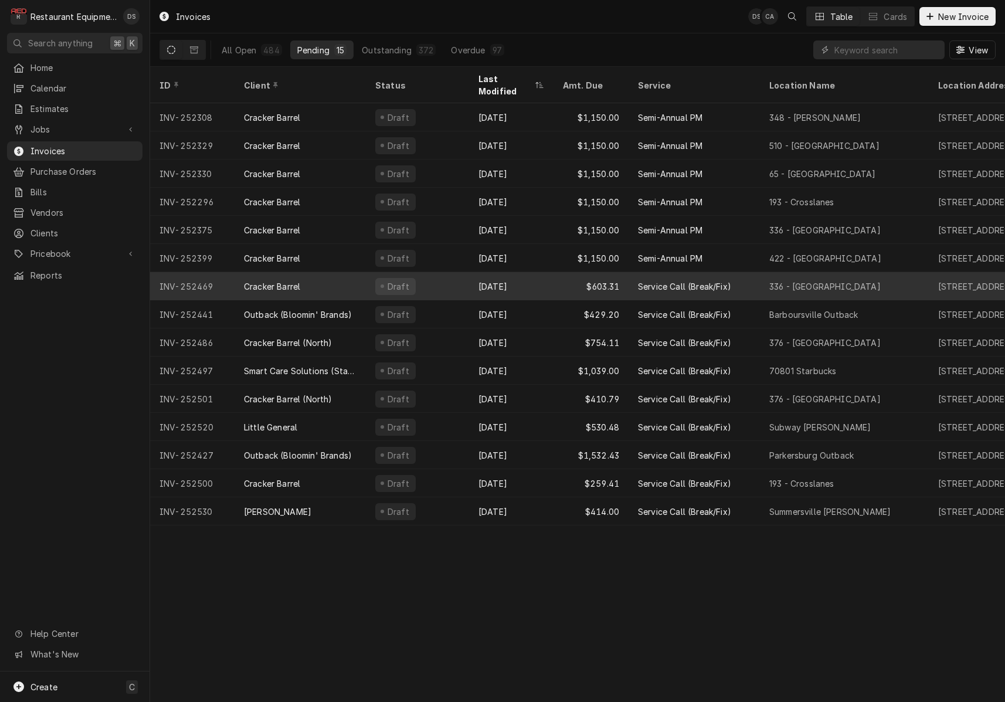
click at [563, 273] on div "$603.31" at bounding box center [591, 286] width 75 height 28
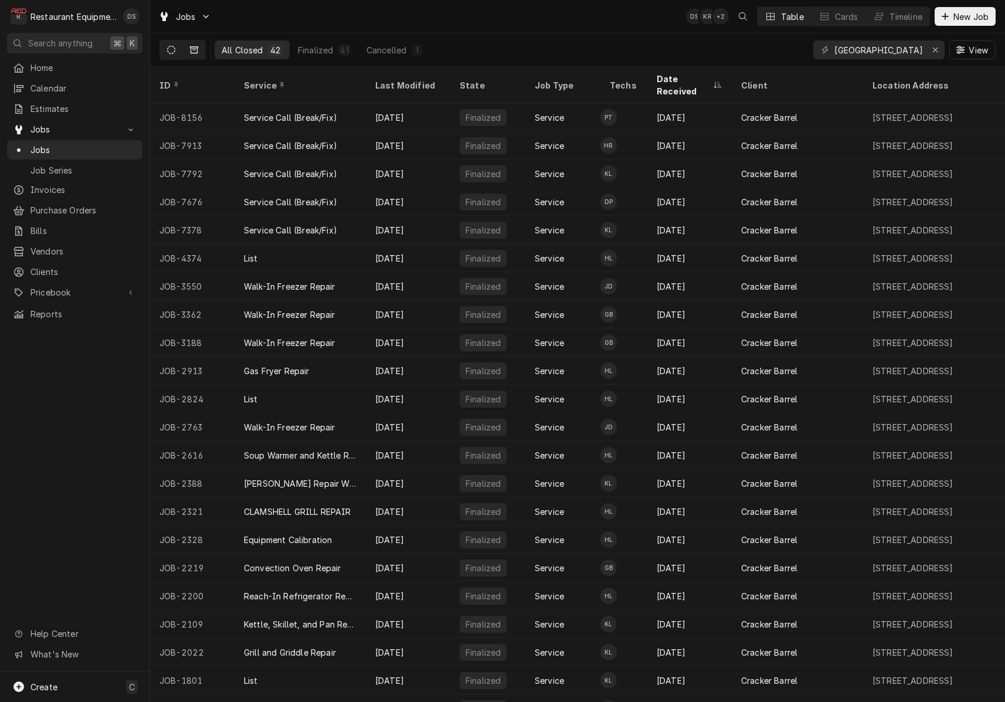
click at [178, 48] on button "Dynamic Content Wrapper" at bounding box center [171, 49] width 22 height 19
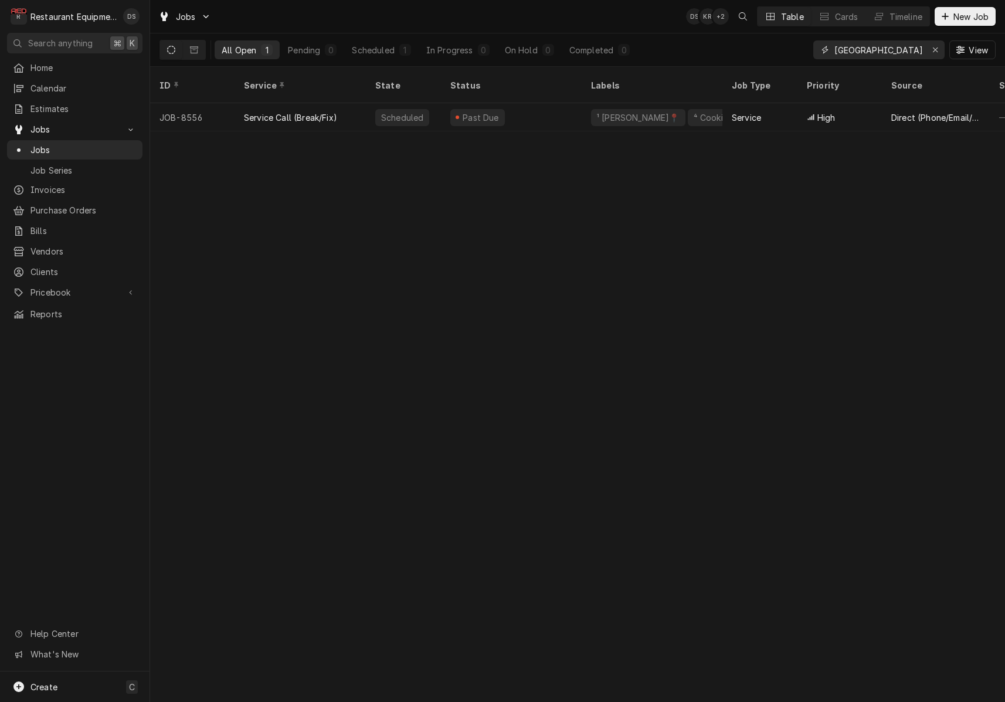
click at [932, 53] on icon "Erase input" at bounding box center [935, 50] width 6 height 8
click at [904, 50] on input "Dynamic Content Wrapper" at bounding box center [889, 49] width 110 height 19
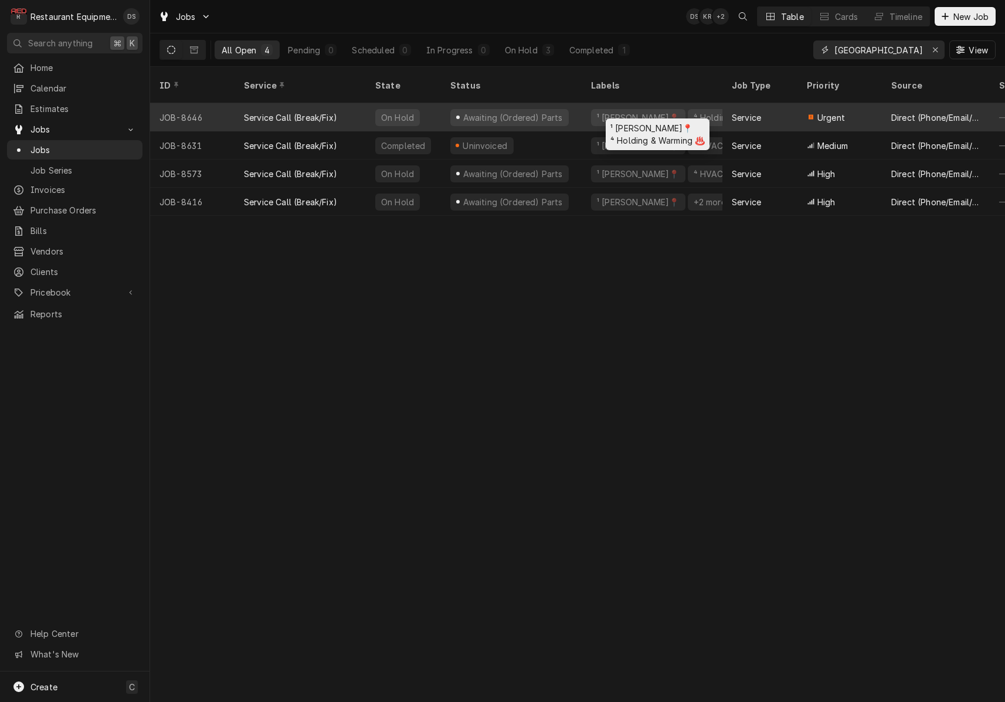
type input "summersville"
click at [721, 111] on div "⁴ Holding & Warming ♨️" at bounding box center [741, 117] width 97 height 12
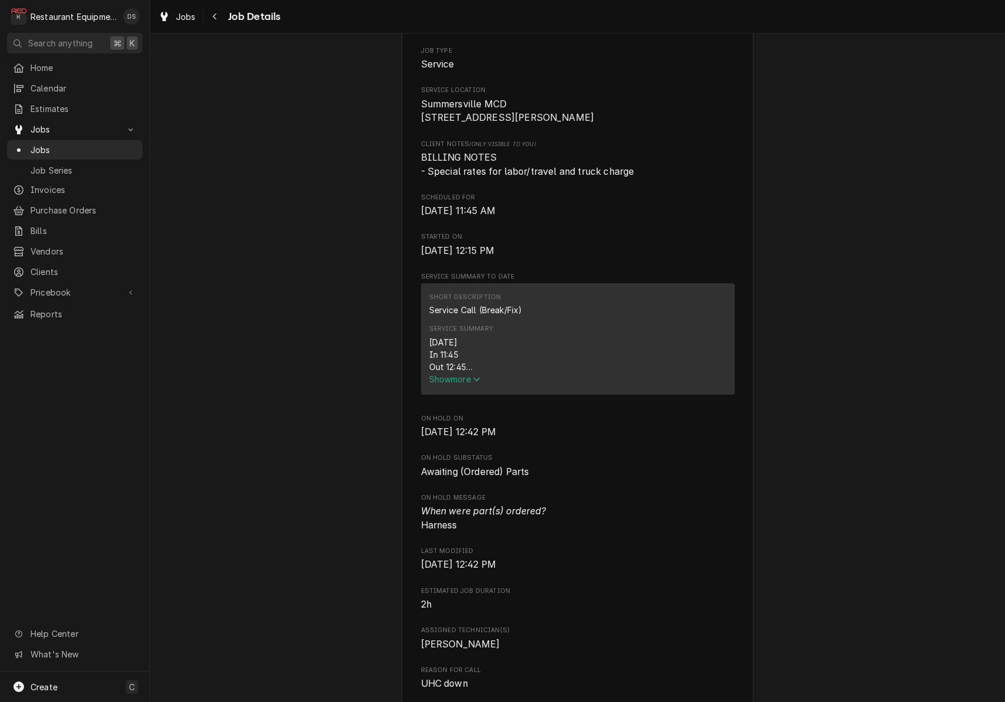
scroll to position [260, 0]
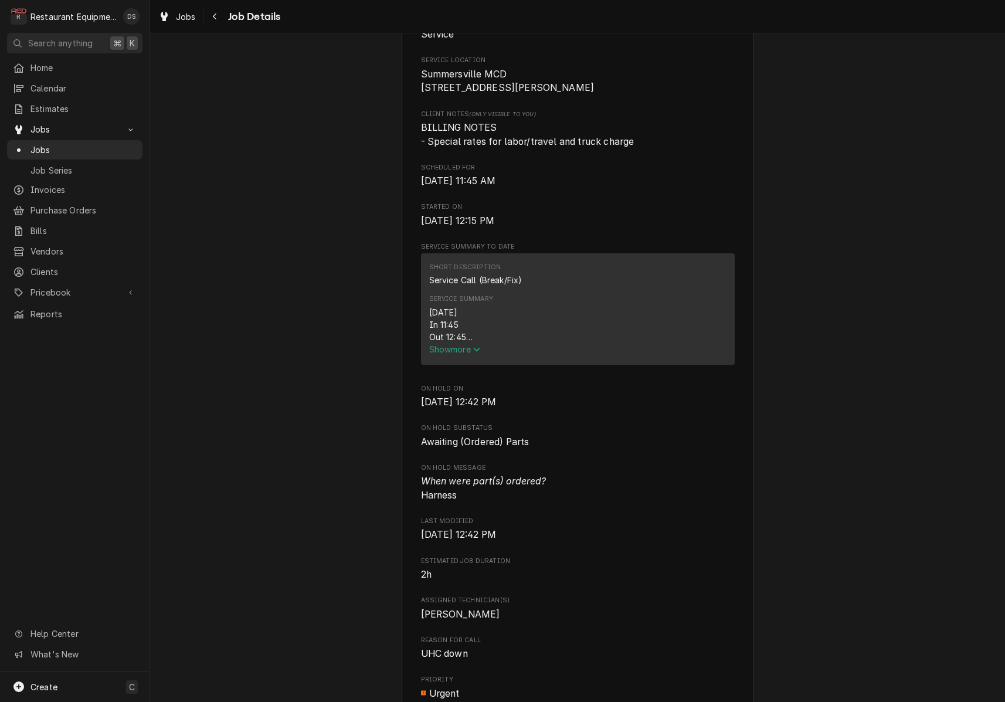
click at [474, 351] on span "Show more" at bounding box center [455, 349] width 52 height 10
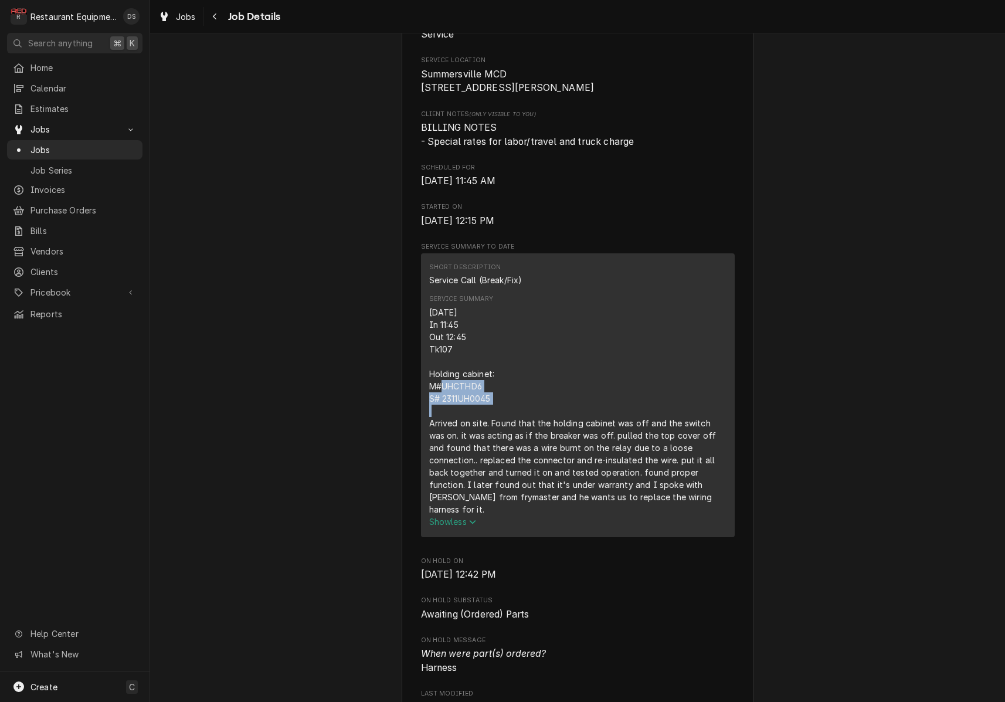
drag, startPoint x: 429, startPoint y: 389, endPoint x: 500, endPoint y: 400, distance: 71.2
click at [500, 400] on div "[DATE] In 11:45 Out 12:45 Tk107 Holding cabinet: M#UHCTHD6 S# 2311UH0045 Arrive…" at bounding box center [577, 410] width 297 height 209
copy div "M#UHCTHD6 S# 2311UH0045"
click at [216, 18] on icon "Navigate back" at bounding box center [215, 16] width 4 height 6
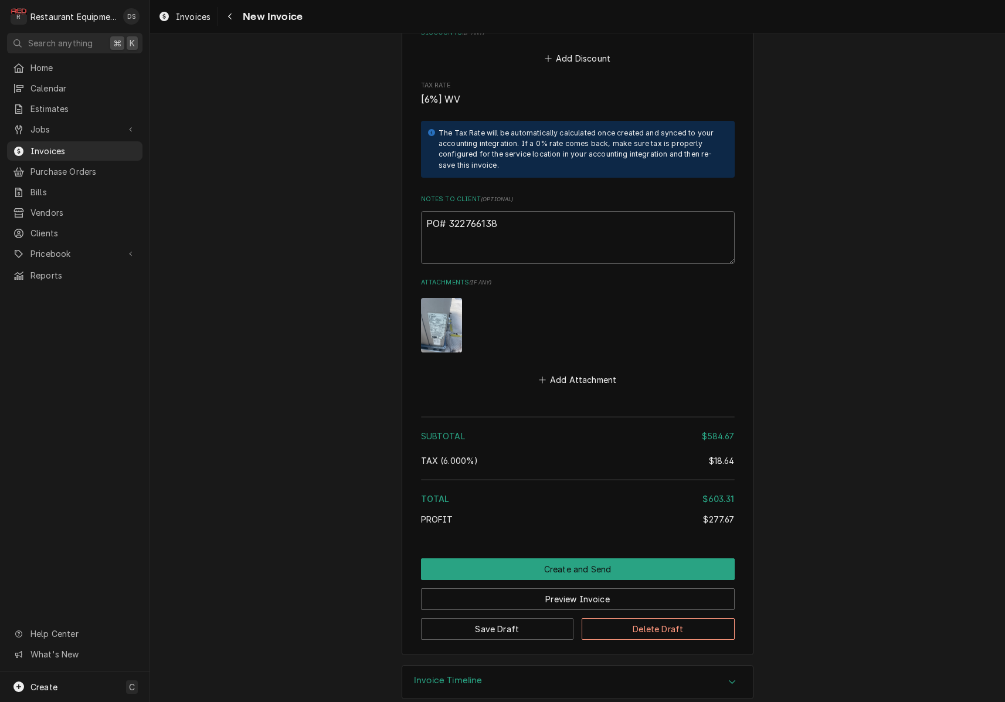
scroll to position [2307, 0]
drag, startPoint x: 495, startPoint y: 203, endPoint x: 448, endPoint y: 205, distance: 46.9
click at [448, 212] on textarea "PO# 322766138" at bounding box center [578, 238] width 314 height 53
type textarea "x"
